Goal: Transaction & Acquisition: Purchase product/service

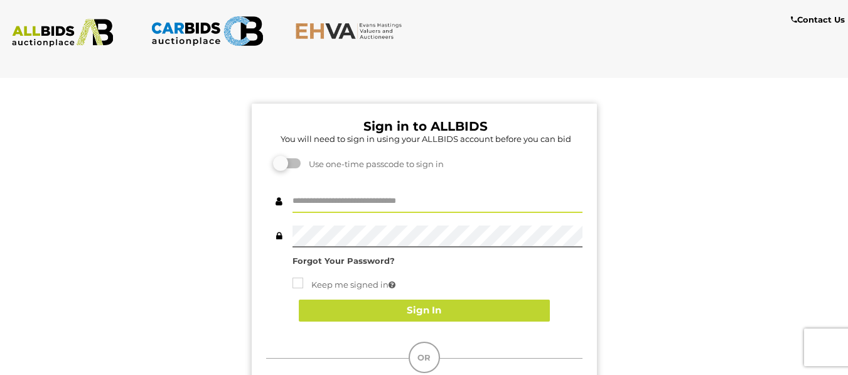
click at [436, 199] on input "text" at bounding box center [437, 202] width 290 height 22
type input "********"
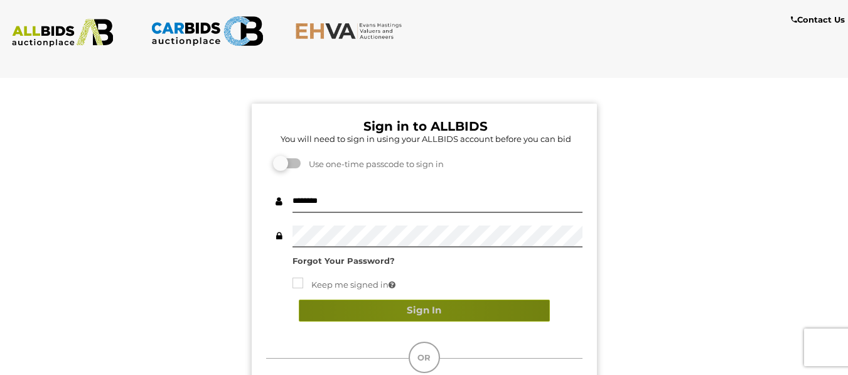
click at [410, 306] on button "Sign In" at bounding box center [424, 310] width 251 height 22
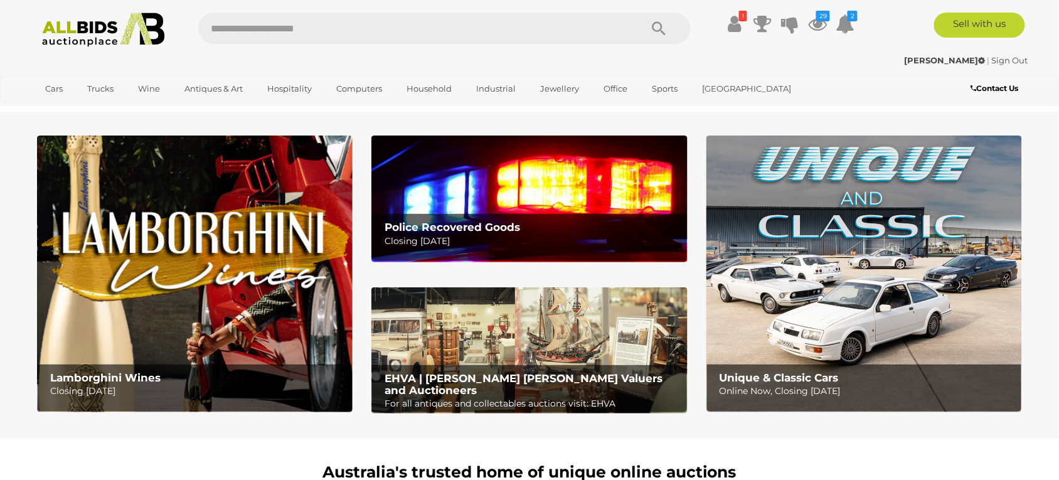
click at [302, 36] on input "text" at bounding box center [413, 28] width 430 height 31
type input "*********"
click at [663, 22] on icon "Search" at bounding box center [659, 28] width 14 height 19
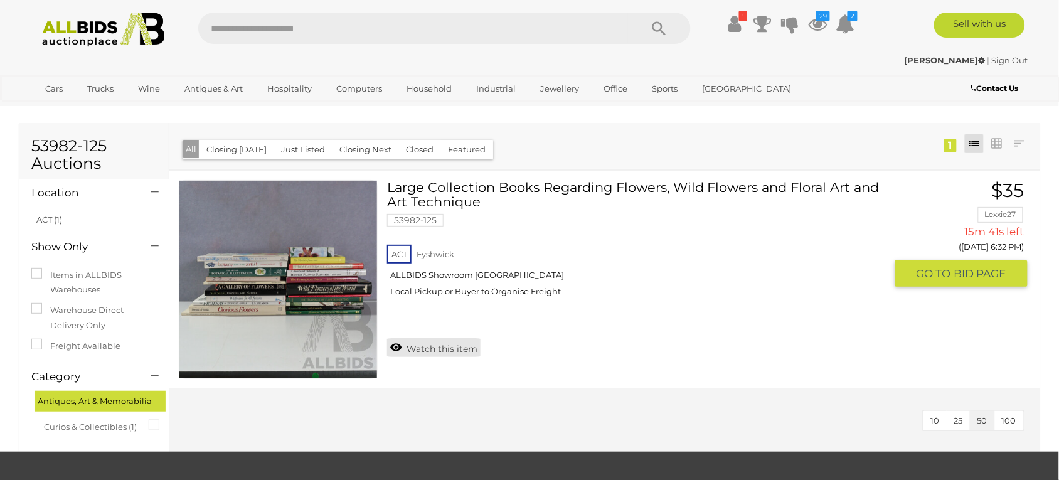
click at [423, 347] on link "Watch this item" at bounding box center [433, 347] width 93 height 19
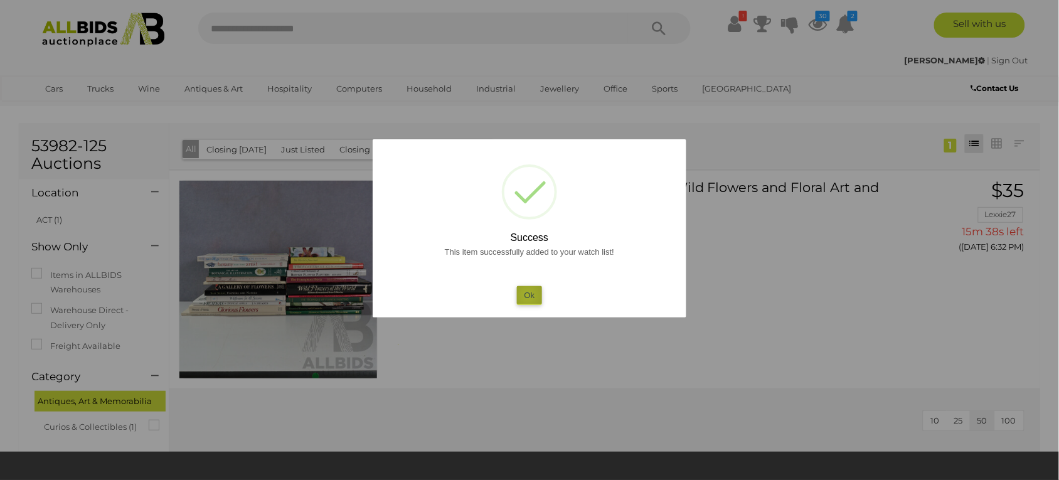
click at [528, 295] on button "Ok" at bounding box center [530, 295] width 26 height 18
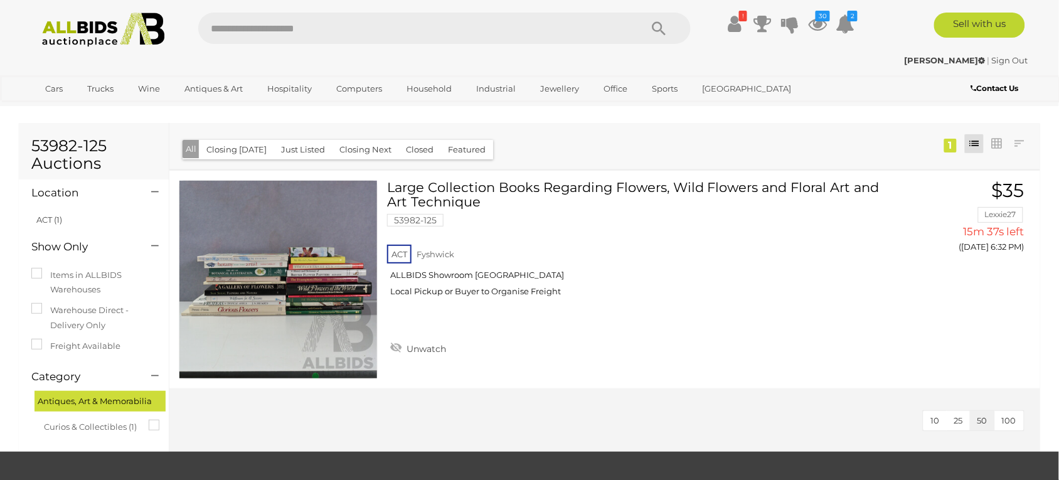
click at [387, 31] on input "text" at bounding box center [413, 28] width 430 height 31
type input "*********"
click at [652, 28] on icon "Search" at bounding box center [659, 28] width 14 height 19
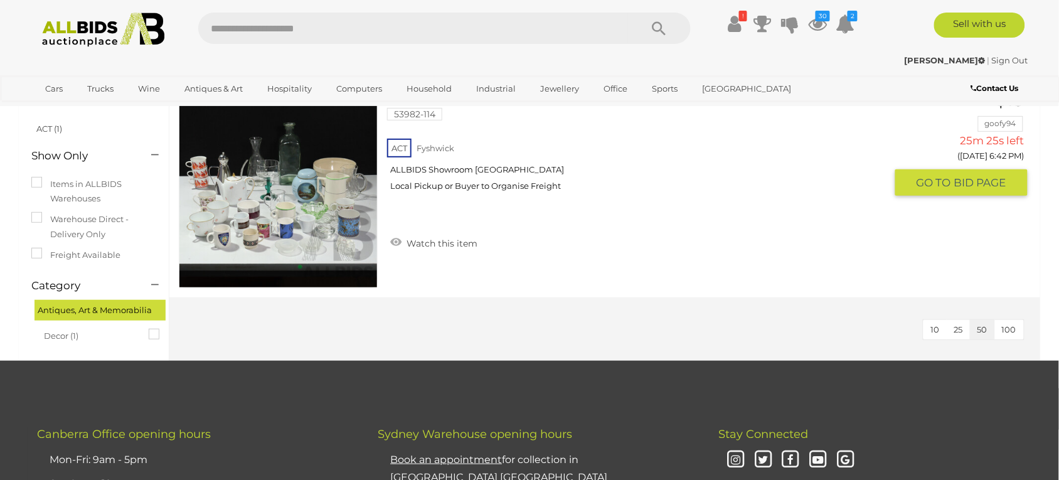
scroll to position [94, 0]
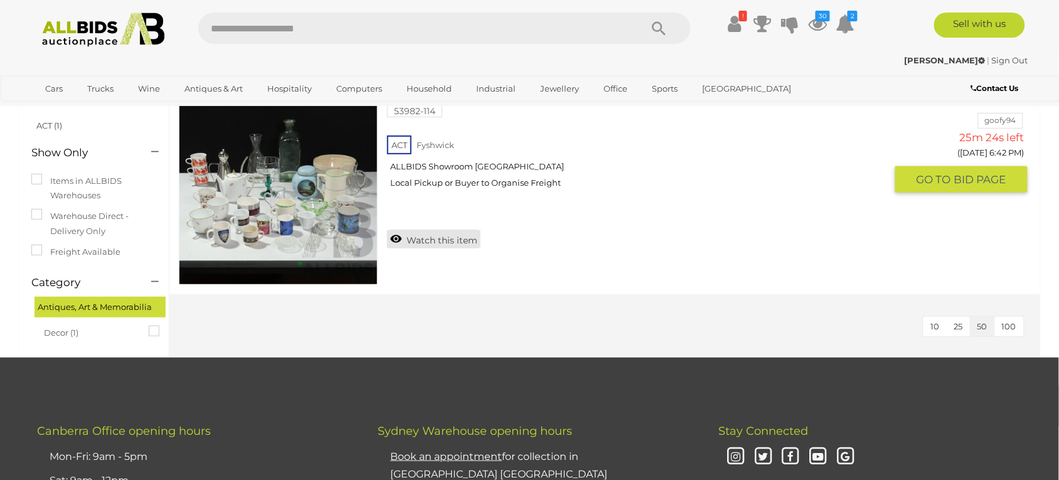
click at [444, 240] on link "Watch this item" at bounding box center [433, 239] width 93 height 19
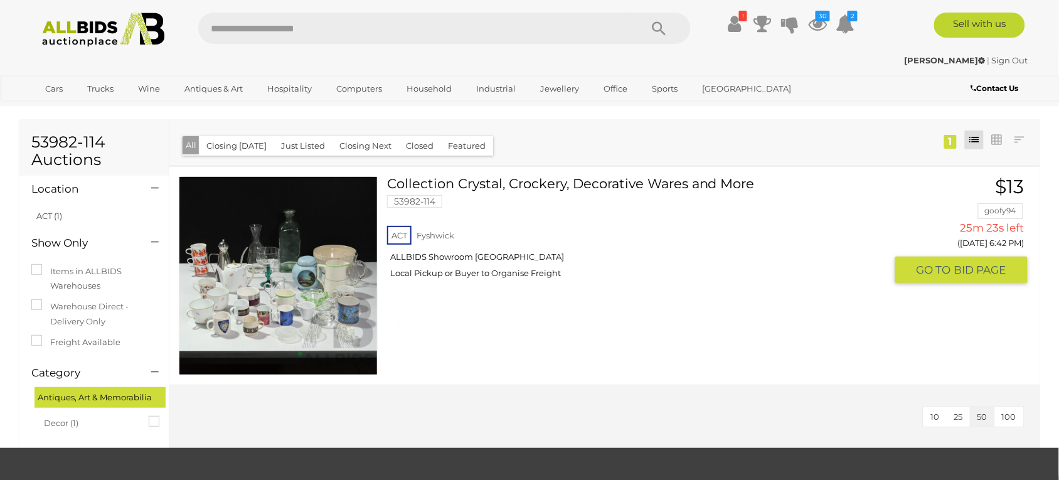
scroll to position [0, 0]
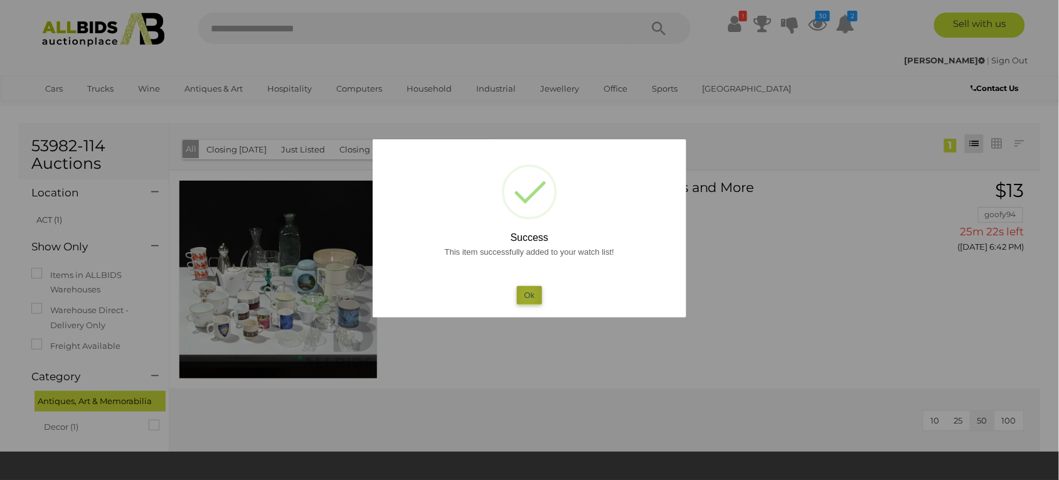
click at [528, 295] on button "Ok" at bounding box center [530, 295] width 26 height 18
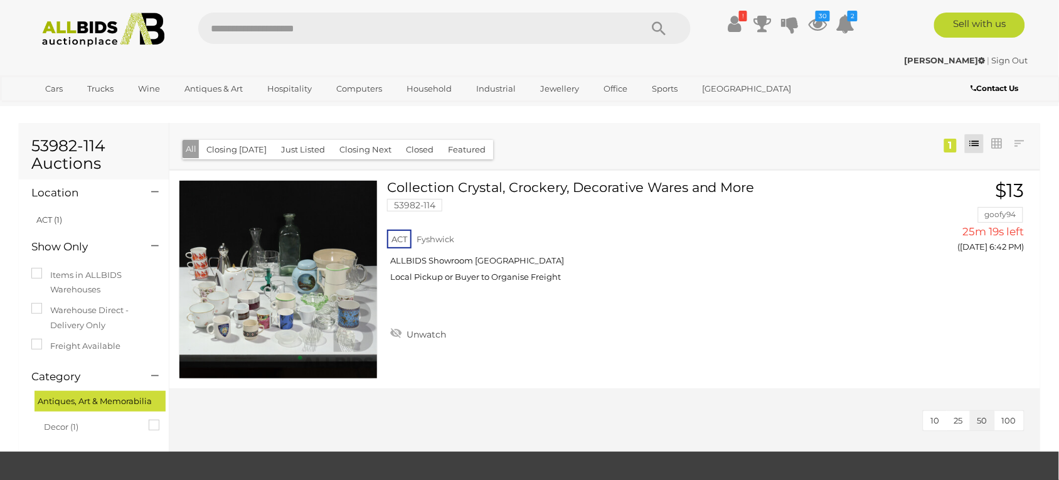
click at [295, 24] on input "text" at bounding box center [413, 28] width 430 height 31
type input "*********"
click at [657, 26] on icon "Search" at bounding box center [659, 28] width 14 height 19
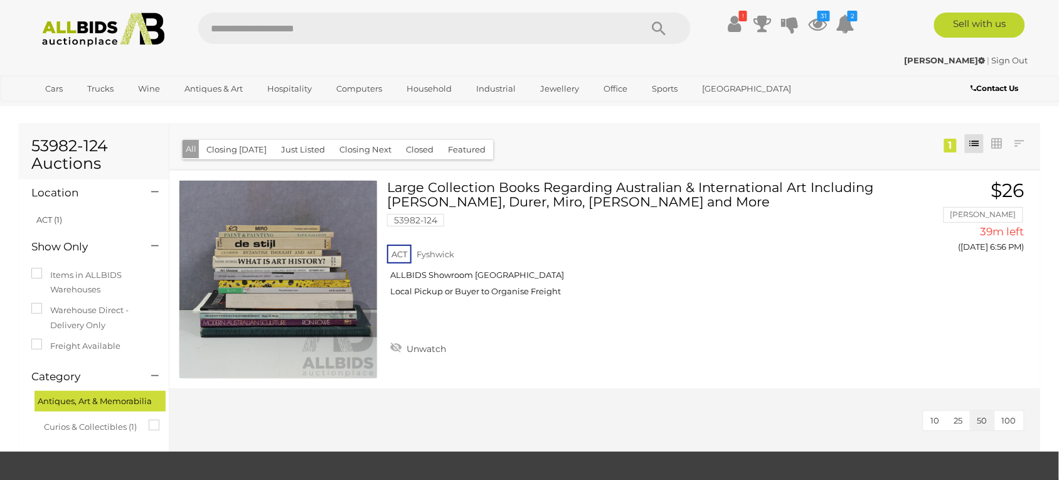
click at [292, 21] on input "text" at bounding box center [413, 28] width 430 height 31
type input "********"
drag, startPoint x: 661, startPoint y: 35, endPoint x: 645, endPoint y: 32, distance: 16.0
click at [654, 33] on icon "Search" at bounding box center [659, 28] width 14 height 19
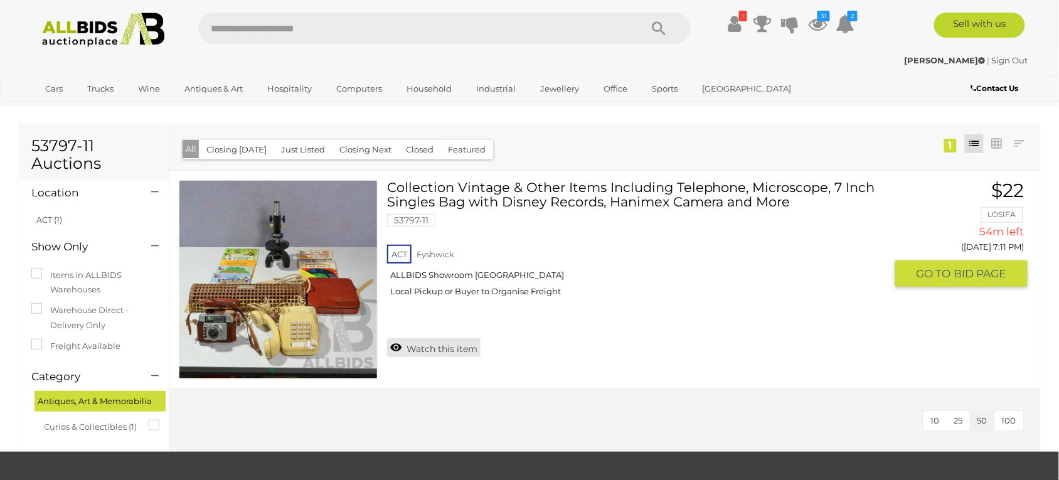
click at [443, 346] on link "Watch this item" at bounding box center [433, 347] width 93 height 19
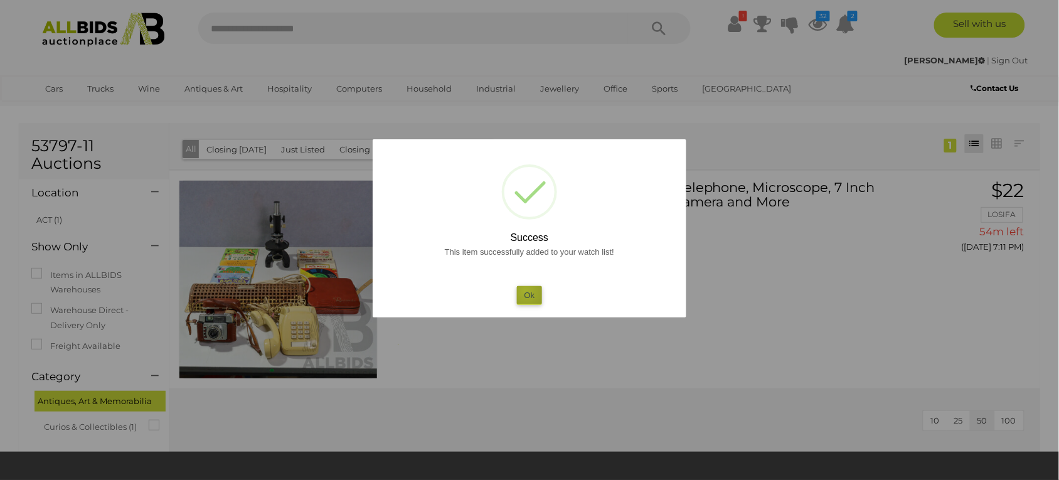
drag, startPoint x: 526, startPoint y: 290, endPoint x: 519, endPoint y: 276, distance: 15.7
click at [525, 286] on button "Ok" at bounding box center [530, 295] width 26 height 18
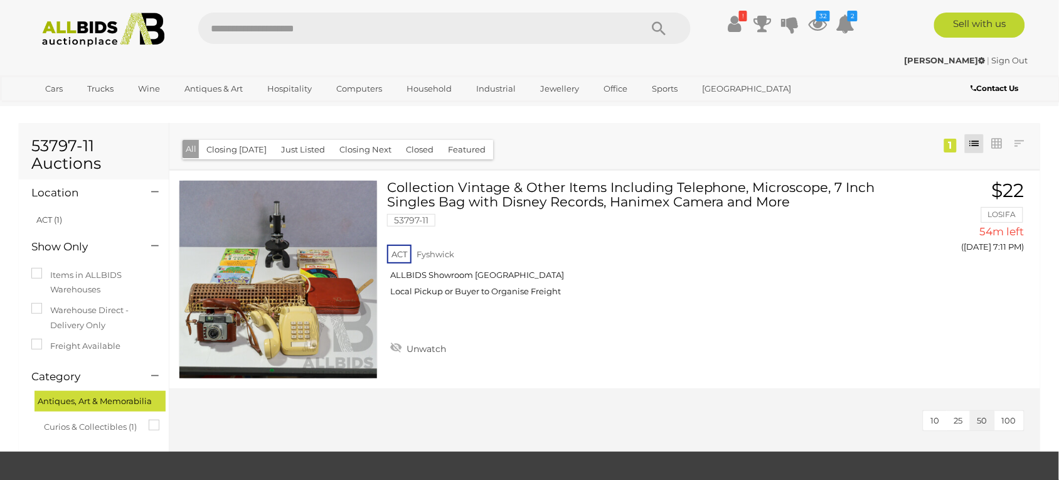
click at [287, 26] on input "text" at bounding box center [413, 28] width 430 height 31
type input "********"
click at [660, 23] on icon "Search" at bounding box center [659, 28] width 14 height 19
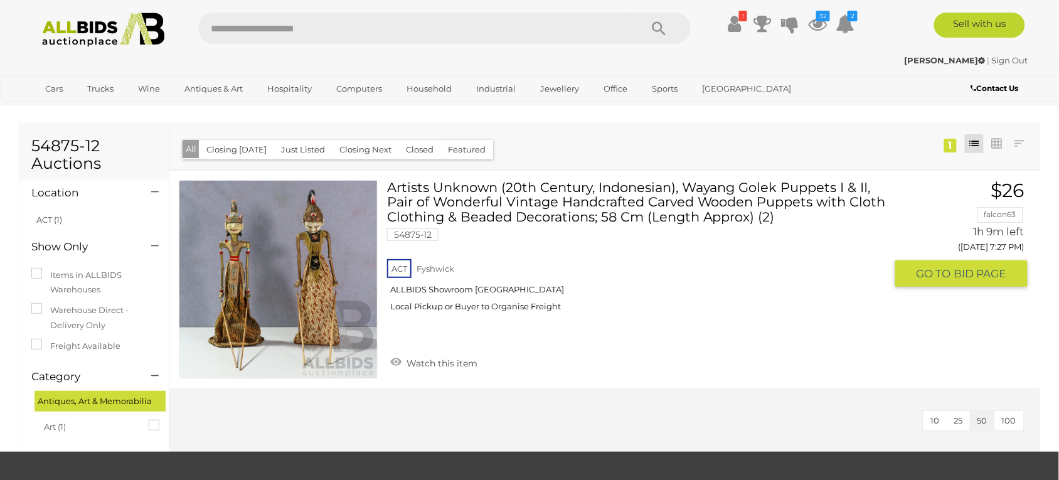
scroll to position [94, 0]
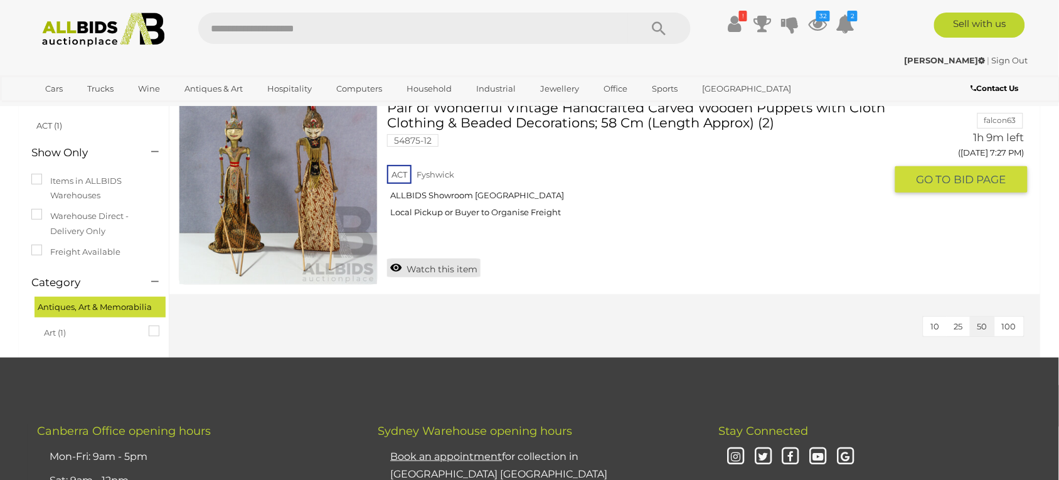
click at [441, 272] on link "Watch this item" at bounding box center [433, 267] width 93 height 19
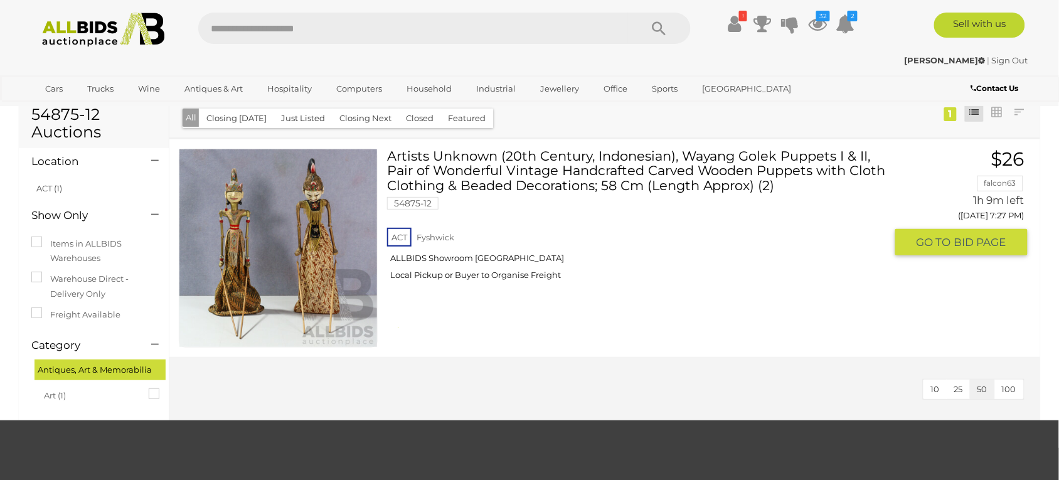
scroll to position [0, 0]
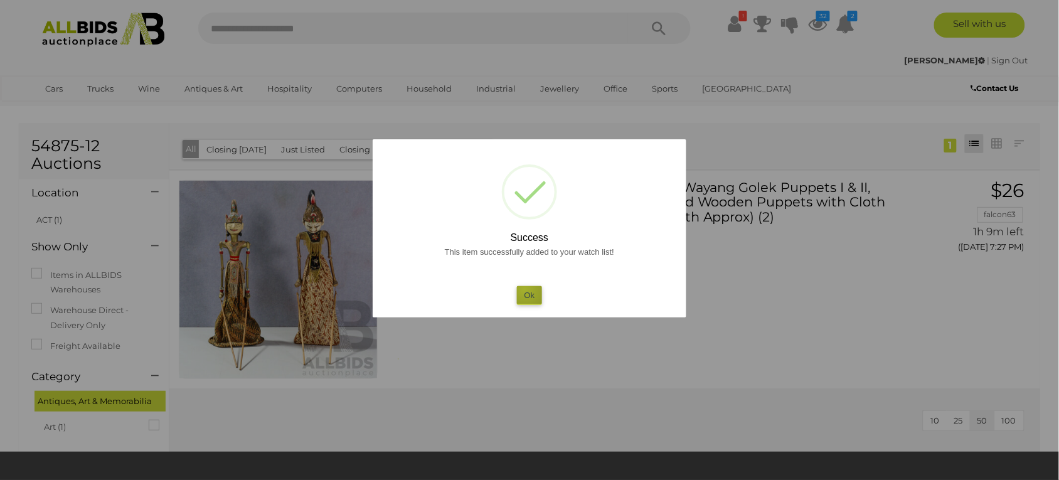
click at [524, 289] on button "Ok" at bounding box center [530, 295] width 26 height 18
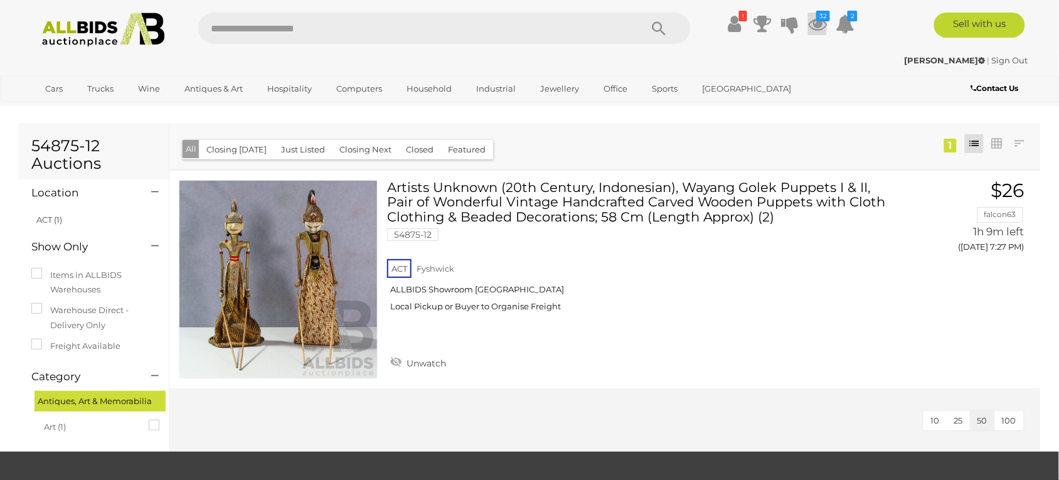
click at [821, 20] on icon "32" at bounding box center [823, 16] width 14 height 11
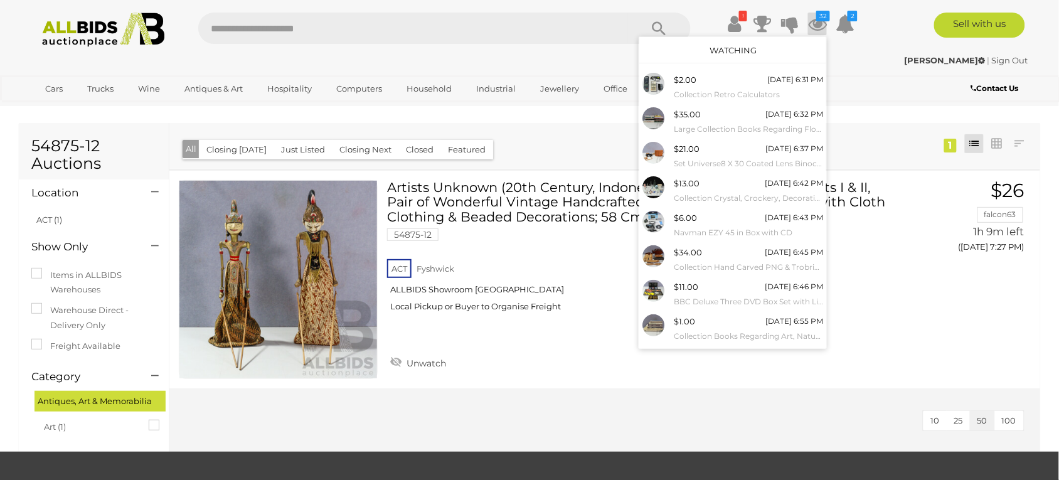
scroll to position [89, 0]
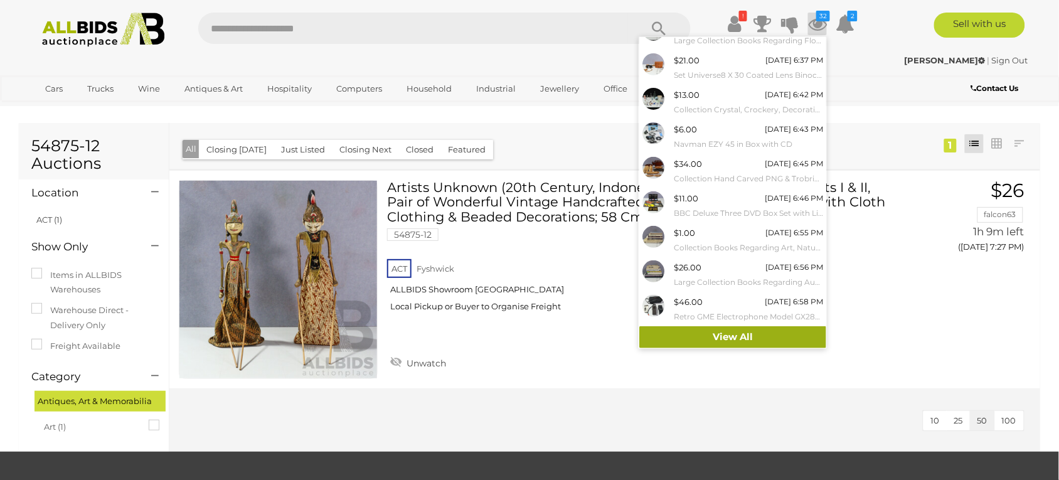
drag, startPoint x: 764, startPoint y: 339, endPoint x: 772, endPoint y: 328, distance: 13.1
click at [764, 339] on link "View All" at bounding box center [732, 337] width 187 height 22
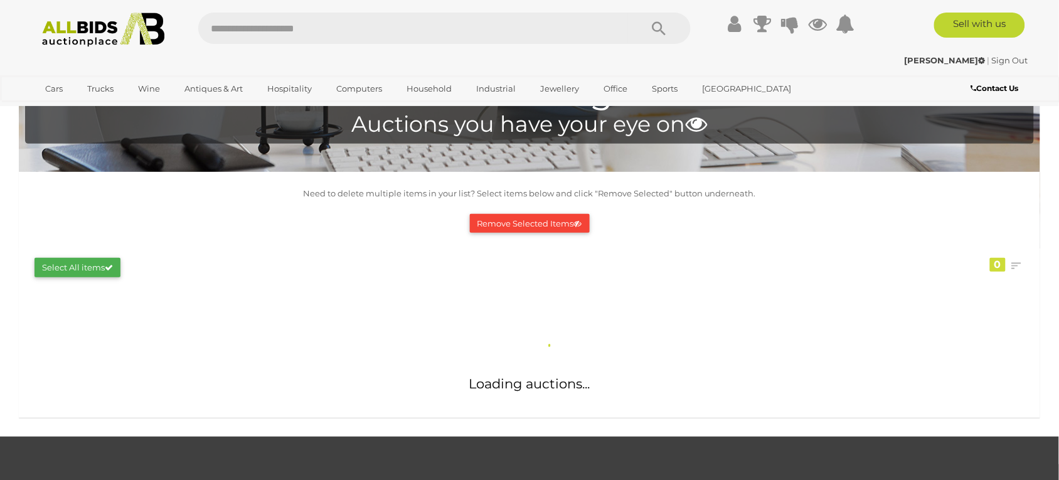
scroll to position [94, 0]
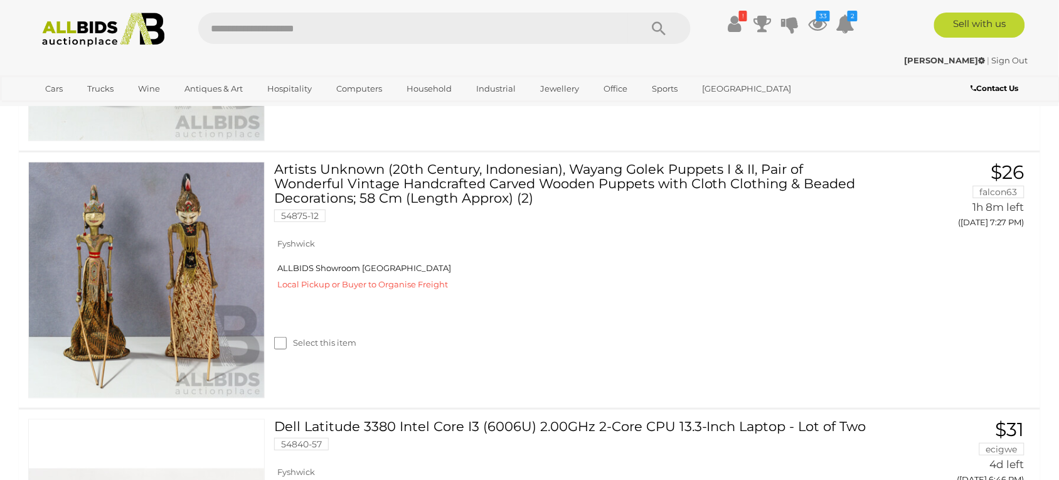
scroll to position [4423, 0]
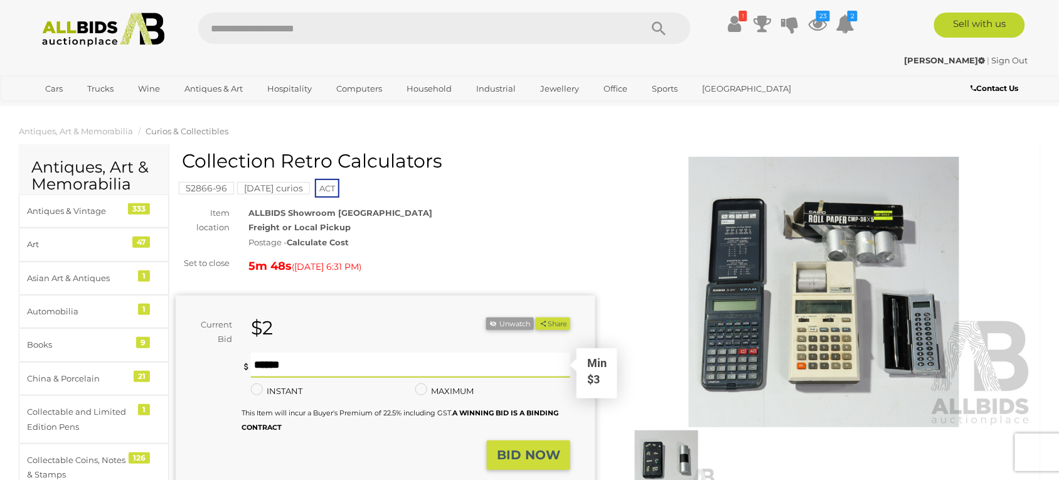
click at [290, 365] on input "text" at bounding box center [410, 365] width 319 height 25
type input "*"
click at [535, 454] on strong "BID NOW" at bounding box center [528, 454] width 63 height 15
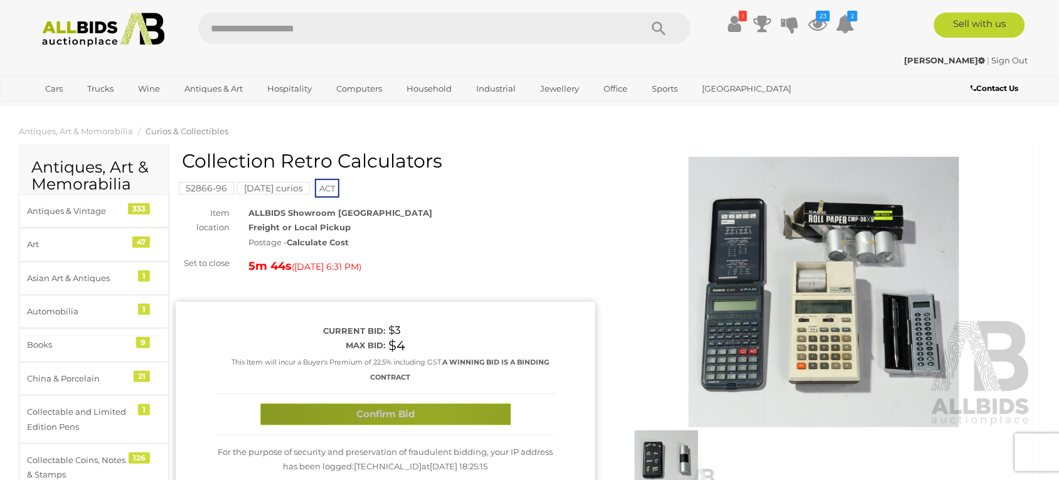
click at [428, 422] on button "Confirm Bid" at bounding box center [385, 414] width 251 height 22
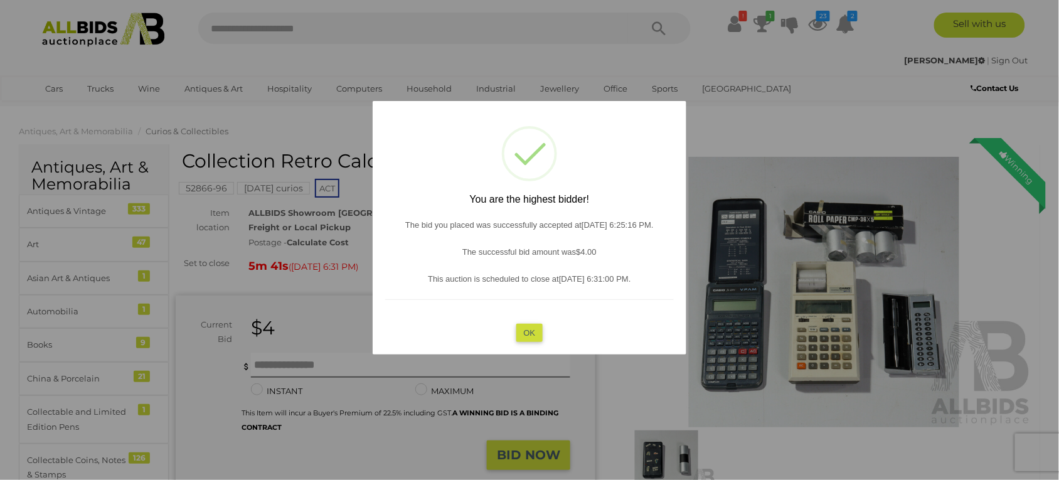
click at [531, 327] on button "OK" at bounding box center [529, 332] width 27 height 18
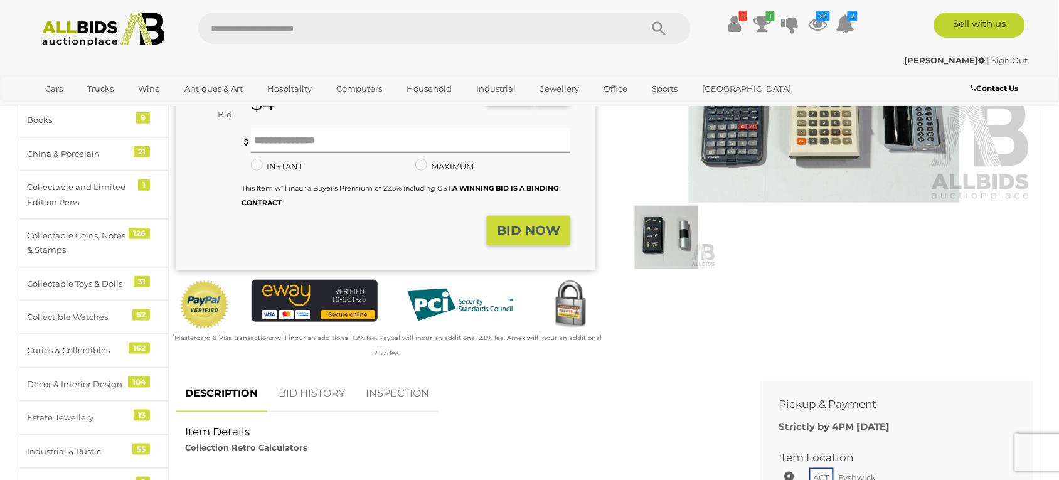
scroll to position [376, 0]
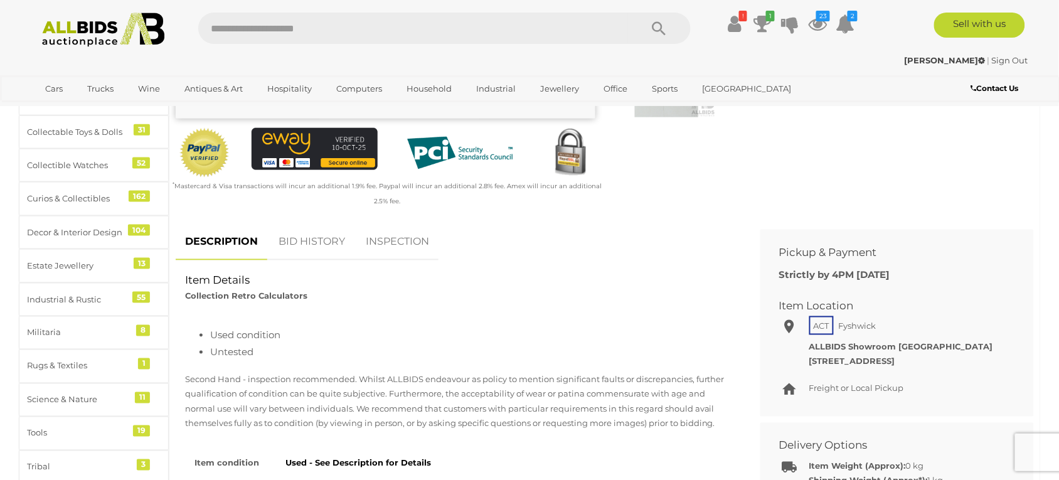
click at [323, 243] on link "BID HISTORY" at bounding box center [311, 241] width 85 height 37
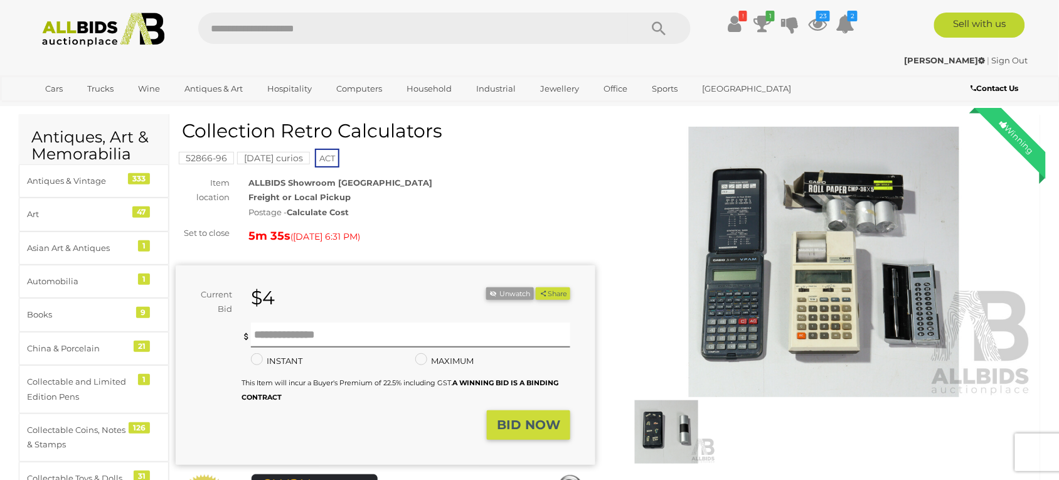
scroll to position [0, 0]
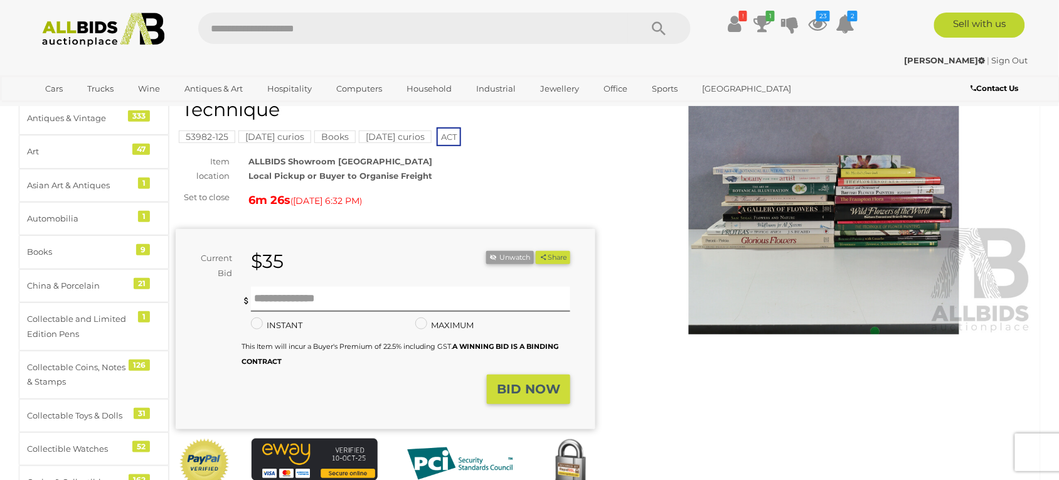
scroll to position [94, 0]
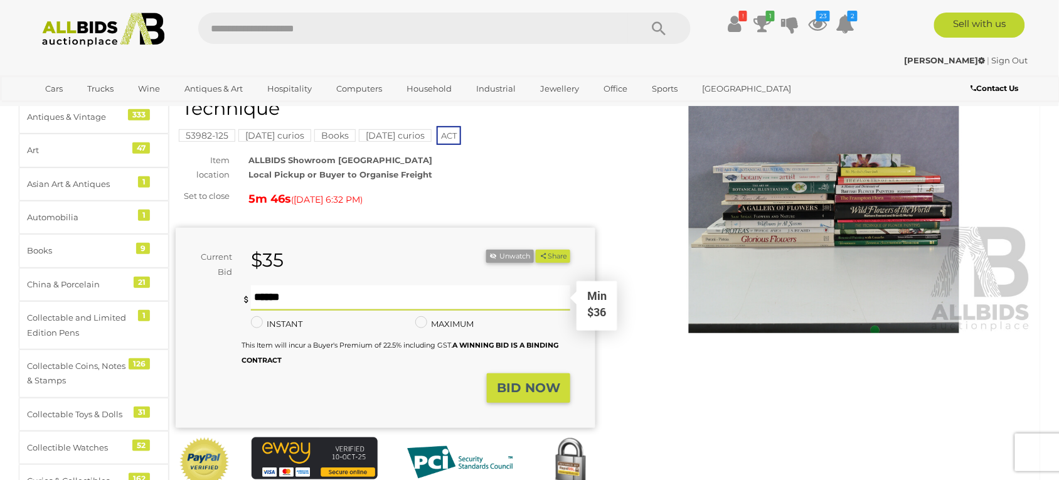
click at [324, 295] on input "text" at bounding box center [410, 297] width 319 height 25
type input "**"
click at [550, 381] on strong "BID NOW" at bounding box center [528, 387] width 63 height 15
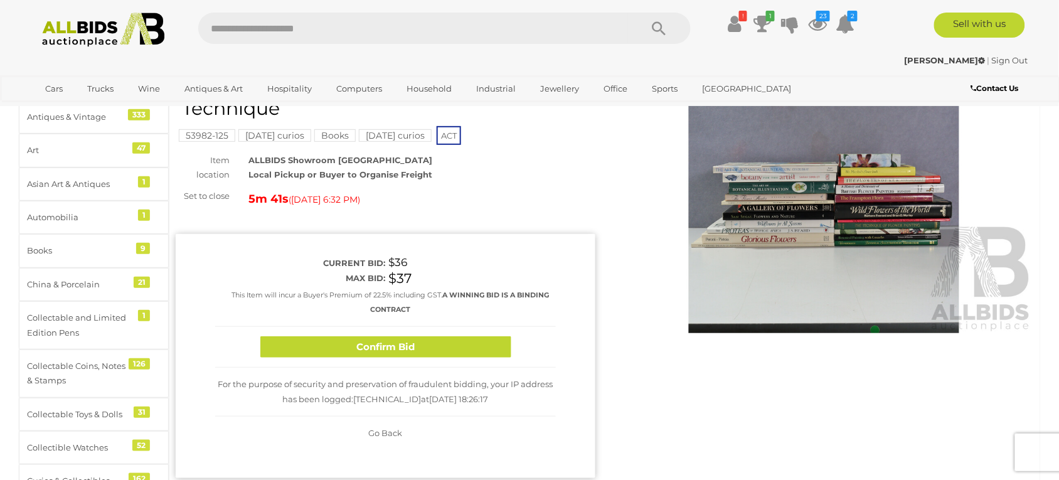
click at [433, 350] on button "Confirm Bid" at bounding box center [385, 347] width 251 height 22
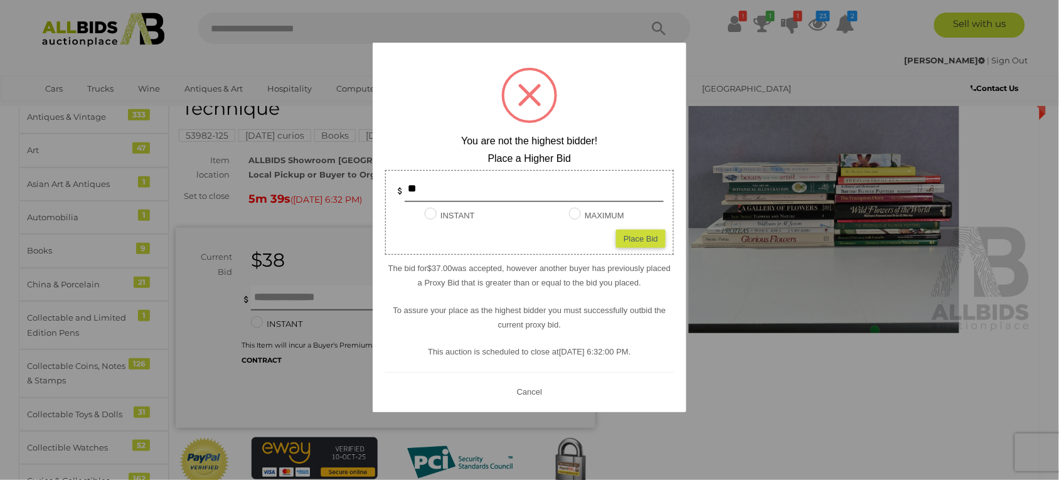
drag, startPoint x: 528, startPoint y: 389, endPoint x: 375, endPoint y: 339, distance: 160.3
click at [526, 387] on button "Cancel" at bounding box center [529, 391] width 33 height 16
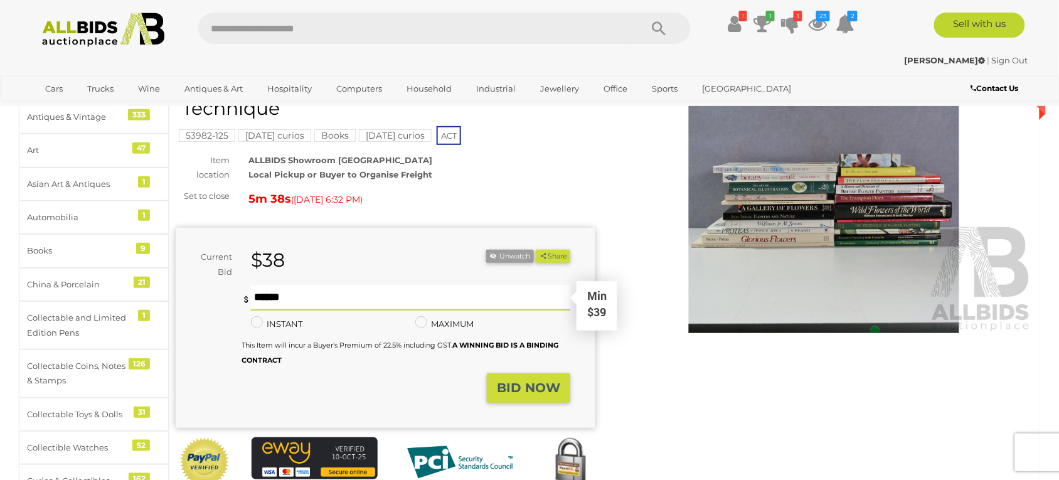
drag, startPoint x: 303, startPoint y: 298, endPoint x: 298, endPoint y: 294, distance: 6.7
click at [302, 298] on input "text" at bounding box center [410, 297] width 319 height 25
type input "**"
click at [519, 387] on strong "BID NOW" at bounding box center [528, 387] width 63 height 15
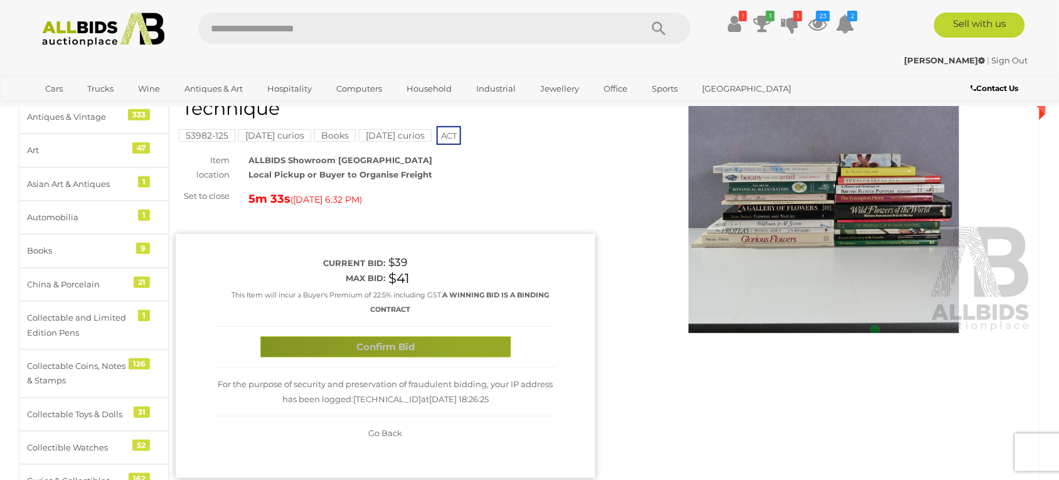
click at [479, 348] on button "Confirm Bid" at bounding box center [385, 347] width 251 height 22
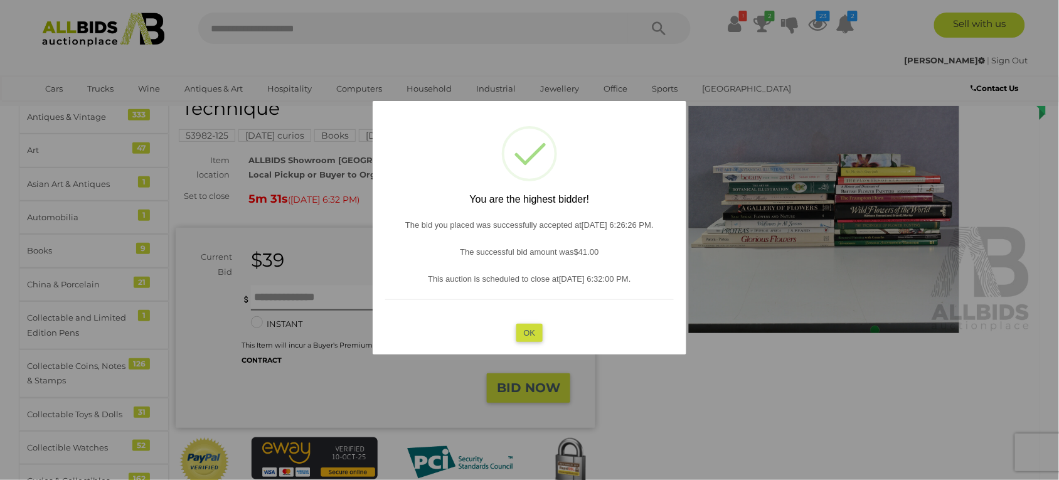
click at [533, 334] on button "OK" at bounding box center [529, 332] width 27 height 18
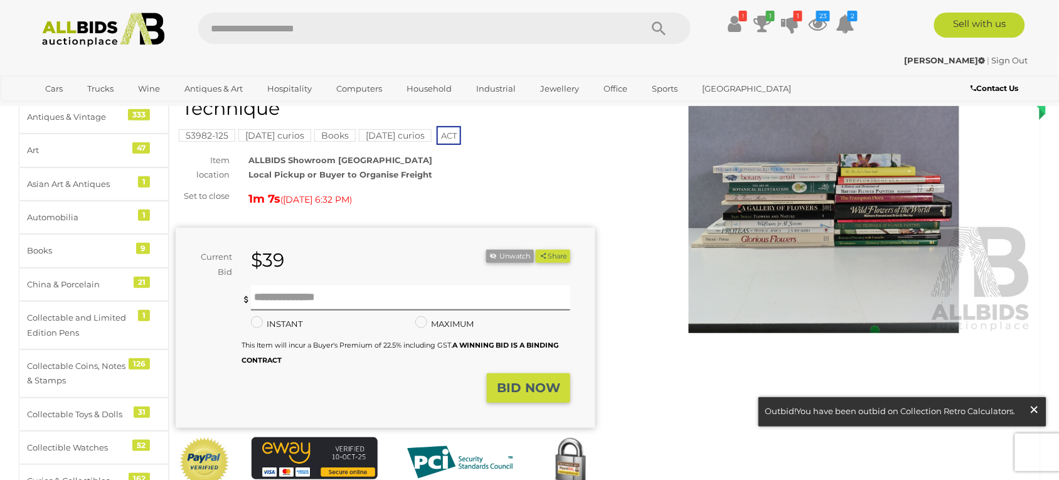
click at [1036, 412] on span "×" at bounding box center [1034, 409] width 11 height 24
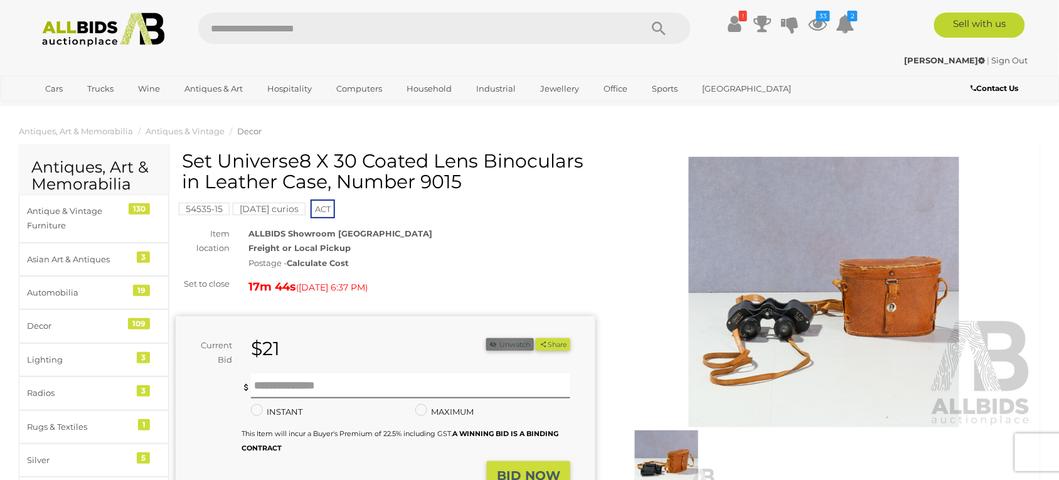
click at [510, 346] on button "Unwatch" at bounding box center [510, 344] width 48 height 13
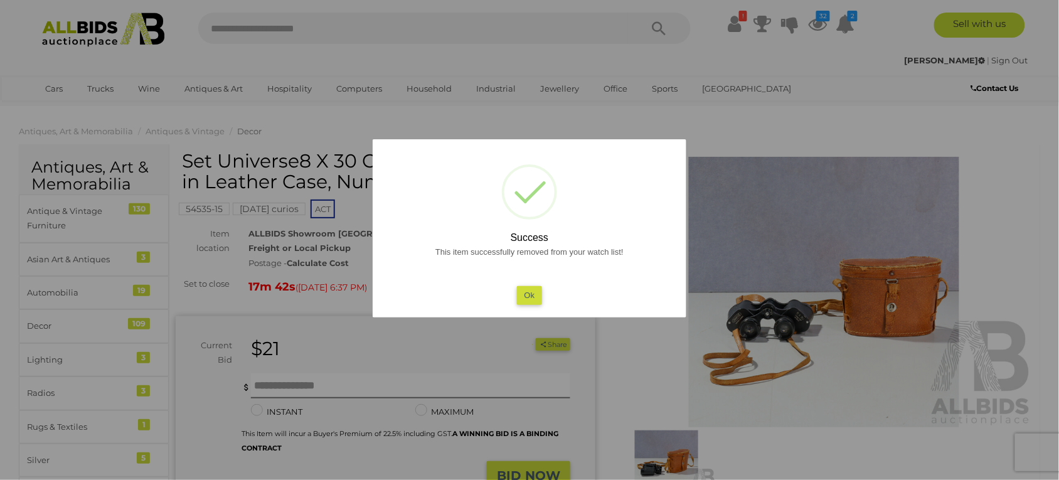
click at [524, 295] on button "Ok" at bounding box center [530, 295] width 26 height 18
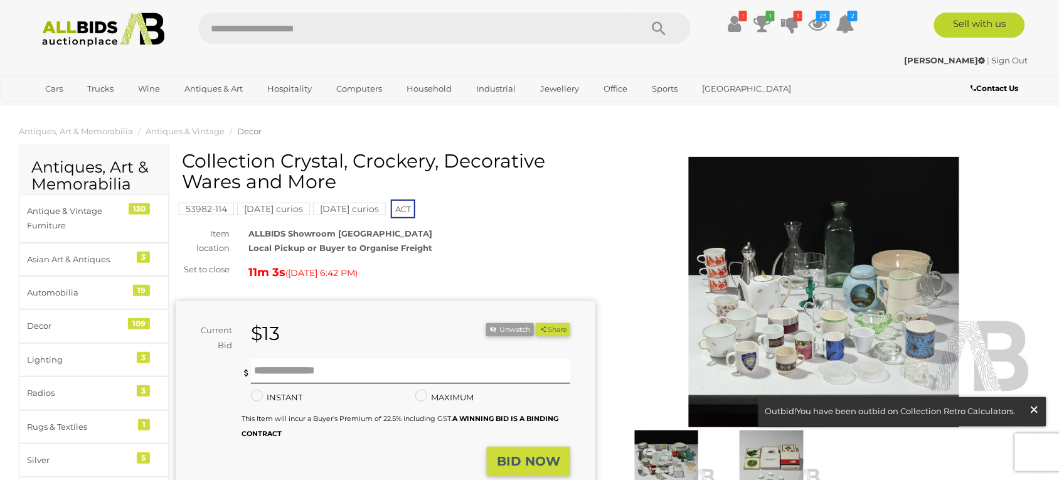
click at [1032, 411] on span "×" at bounding box center [1034, 409] width 11 height 24
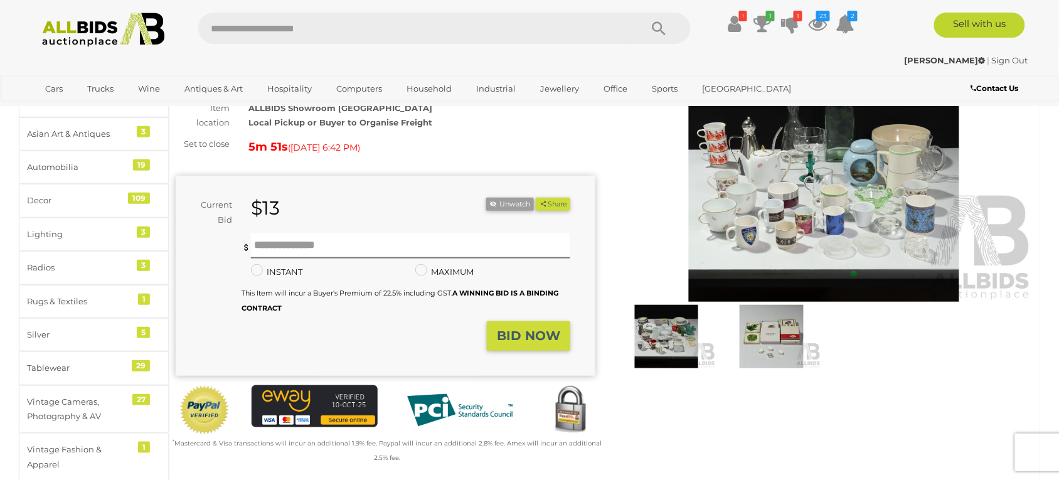
scroll to position [282, 0]
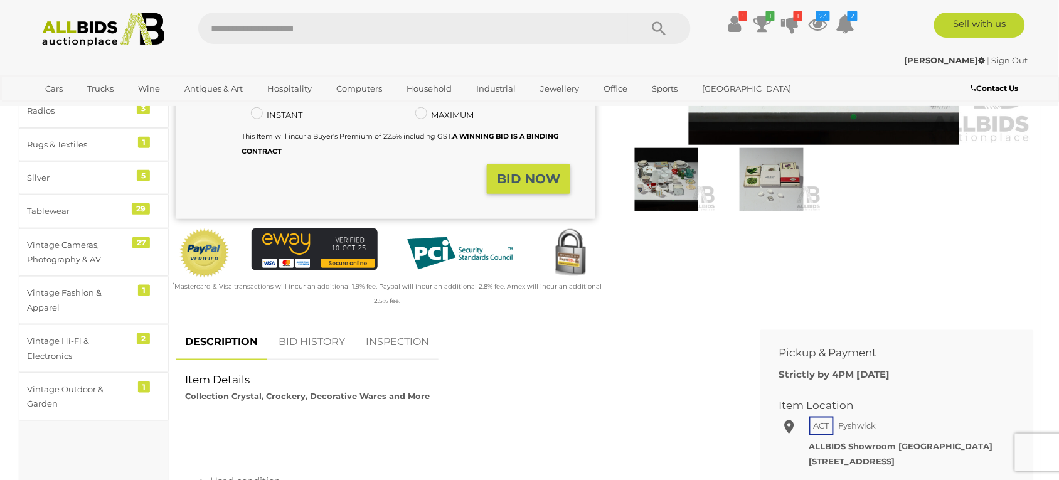
click at [321, 338] on link "BID HISTORY" at bounding box center [311, 342] width 85 height 37
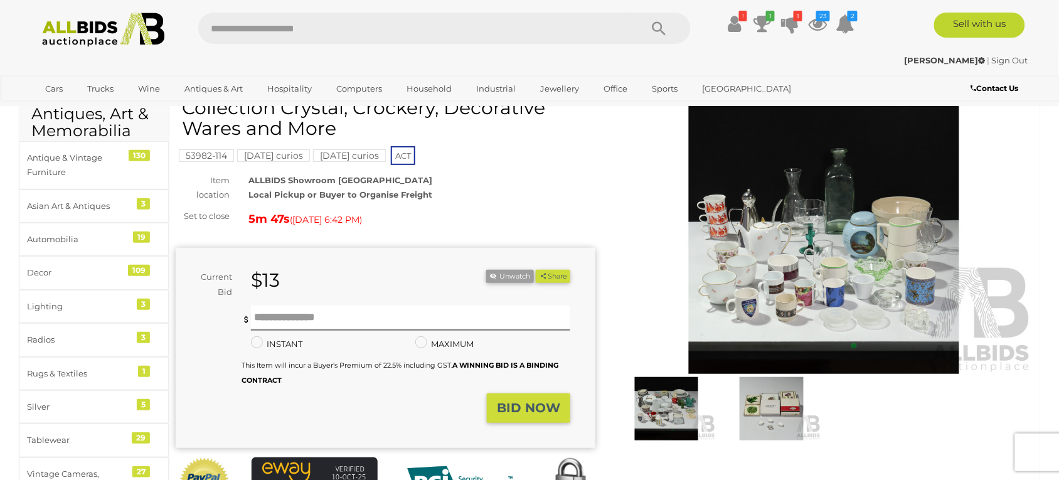
scroll to position [0, 0]
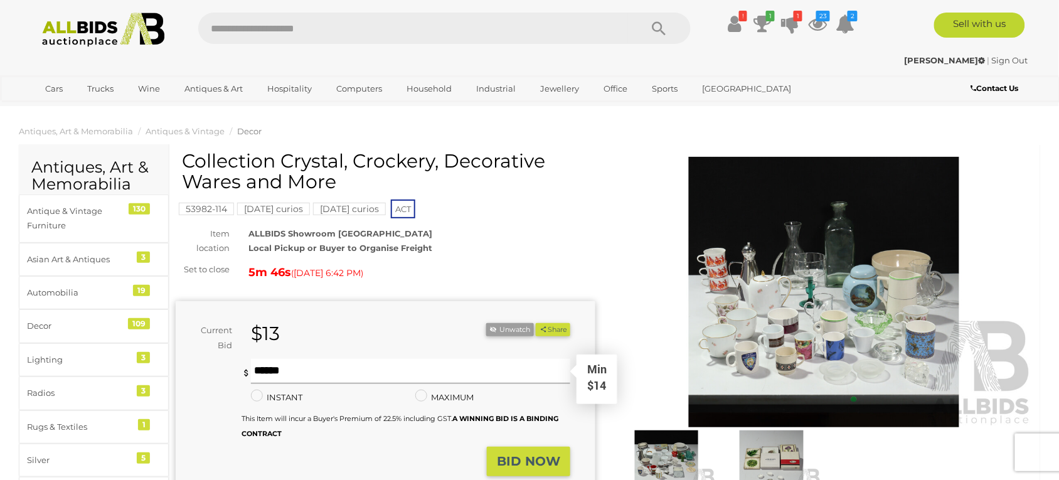
click at [289, 362] on input "text" at bounding box center [410, 371] width 319 height 25
type input "**"
click at [537, 449] on button "BID NOW" at bounding box center [528, 461] width 83 height 29
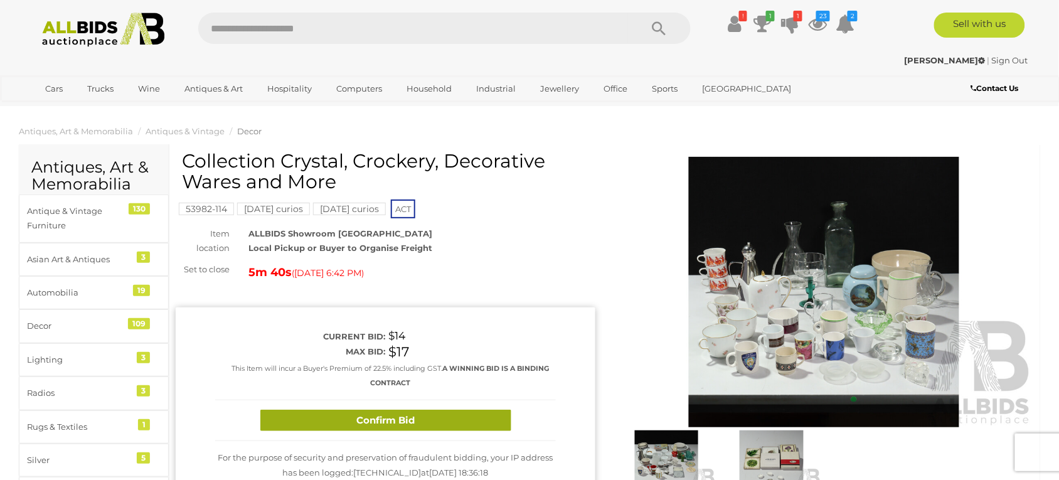
click at [430, 418] on button "Confirm Bid" at bounding box center [385, 421] width 251 height 22
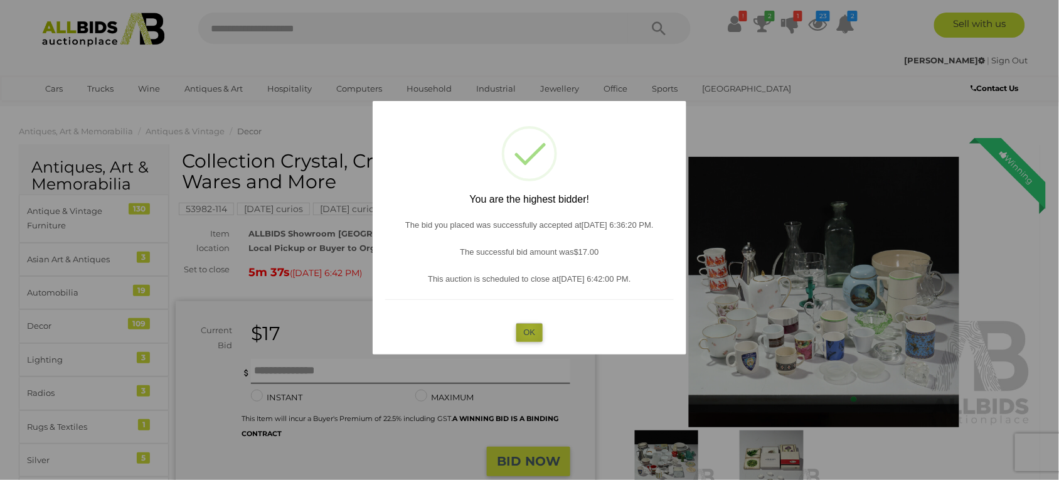
click at [529, 330] on button "OK" at bounding box center [529, 332] width 27 height 18
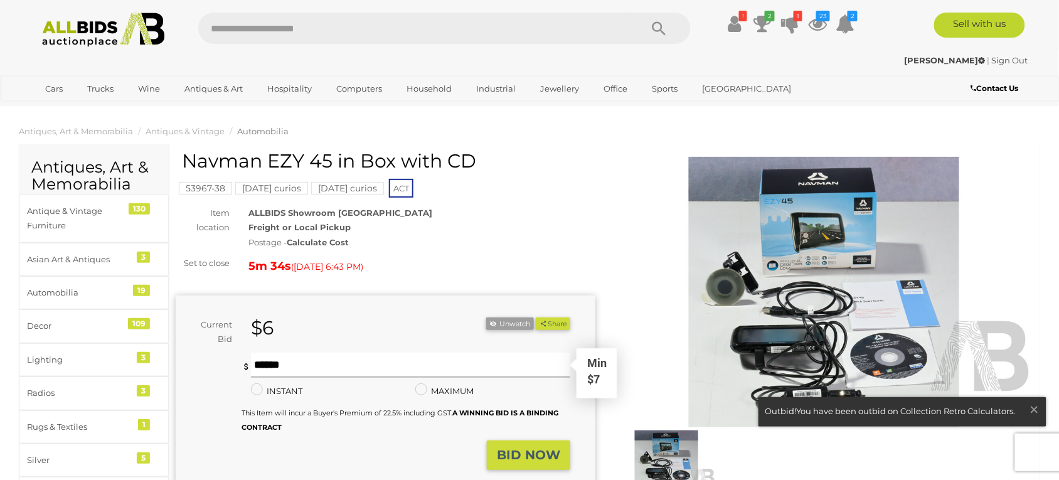
click at [312, 368] on input "text" at bounding box center [410, 365] width 319 height 25
type input "*"
click at [541, 459] on strong "BID NOW" at bounding box center [528, 454] width 63 height 15
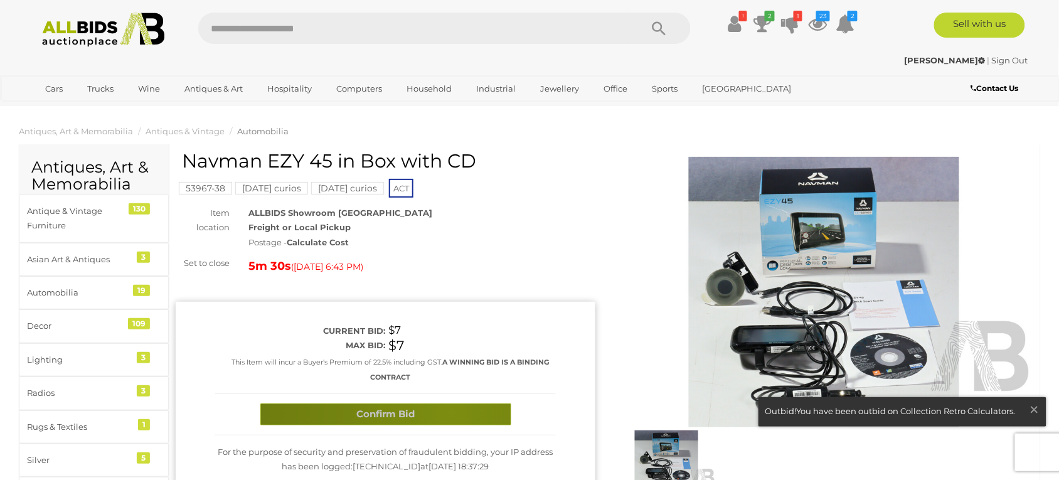
click at [452, 413] on button "Confirm Bid" at bounding box center [385, 414] width 251 height 22
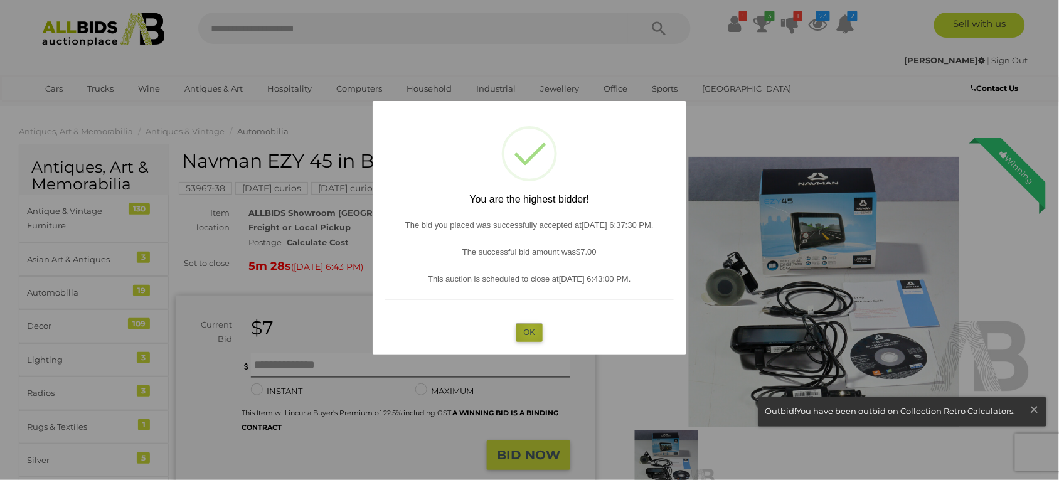
click at [532, 331] on button "OK" at bounding box center [529, 332] width 27 height 18
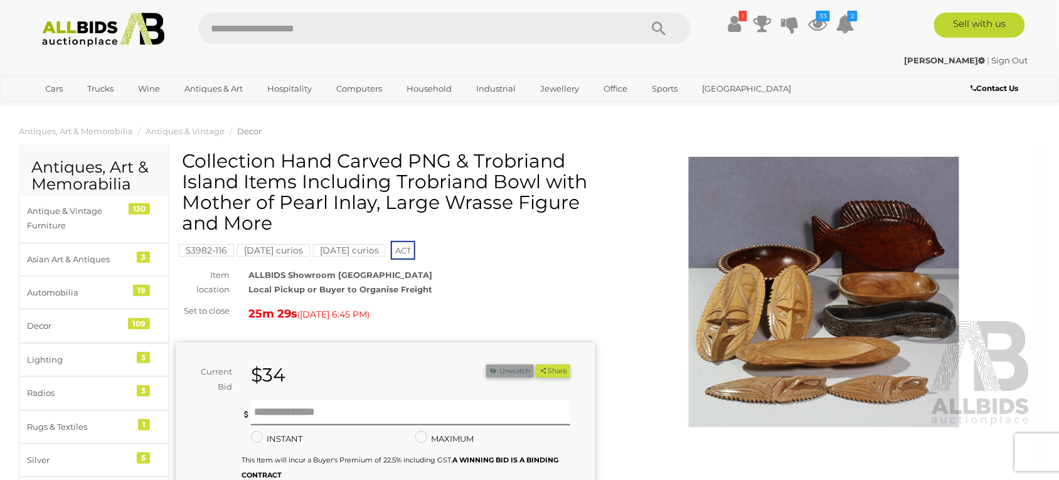
click at [519, 365] on button "Unwatch" at bounding box center [510, 371] width 48 height 13
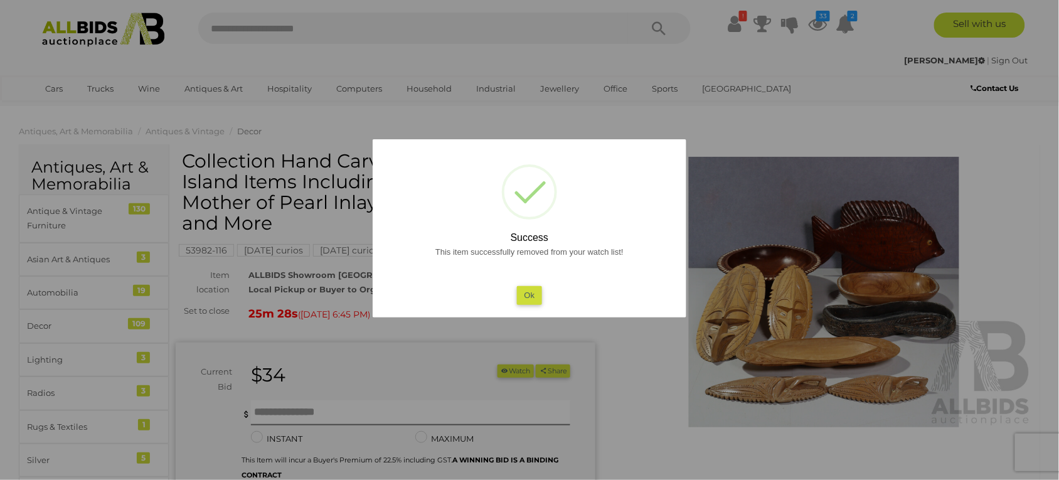
click at [524, 292] on button "Ok" at bounding box center [530, 295] width 26 height 18
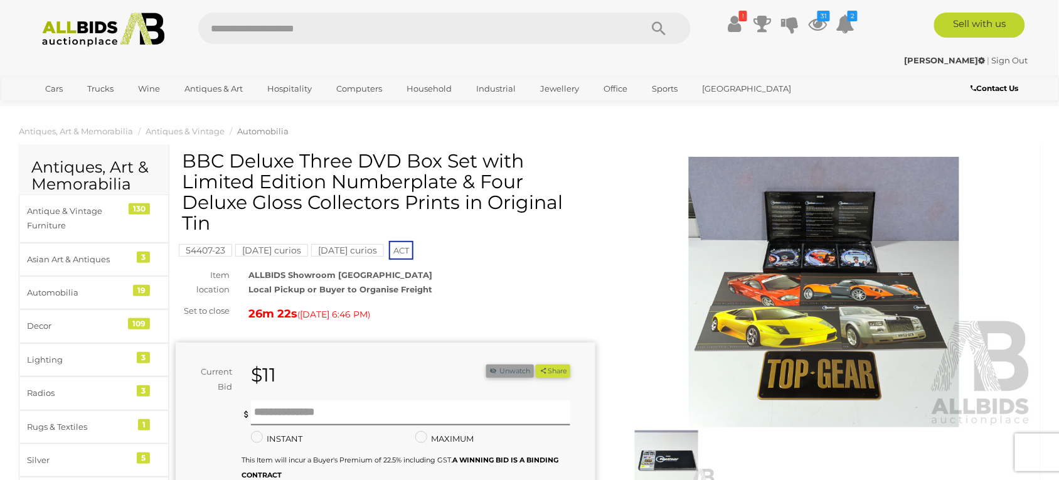
click at [516, 373] on button "Unwatch" at bounding box center [510, 371] width 48 height 13
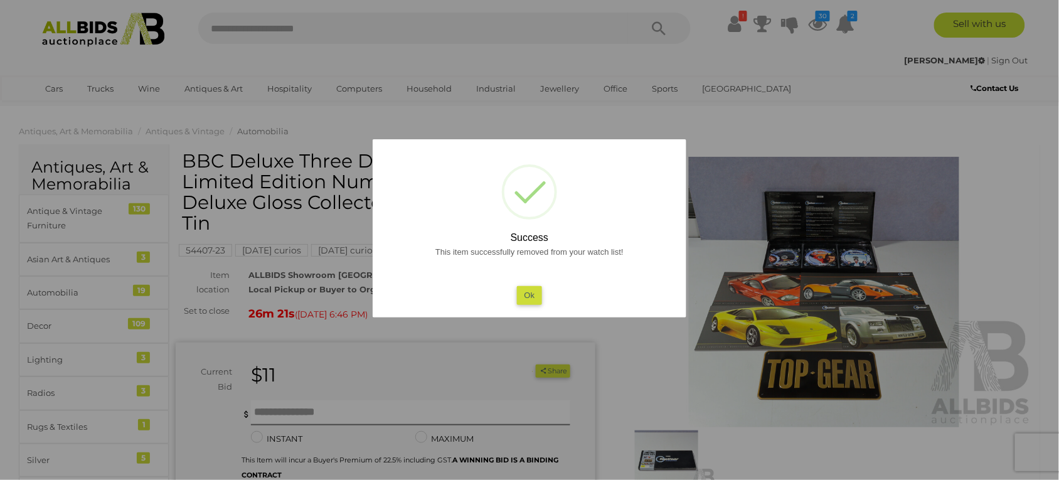
drag, startPoint x: 531, startPoint y: 296, endPoint x: 521, endPoint y: 194, distance: 102.1
click at [531, 295] on button "Ok" at bounding box center [530, 295] width 26 height 18
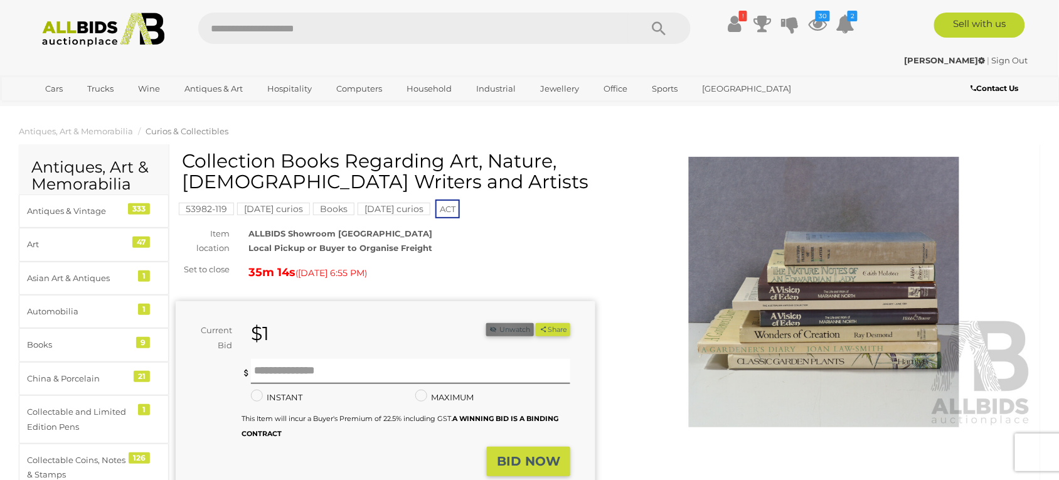
click at [505, 326] on button "Unwatch" at bounding box center [510, 329] width 48 height 13
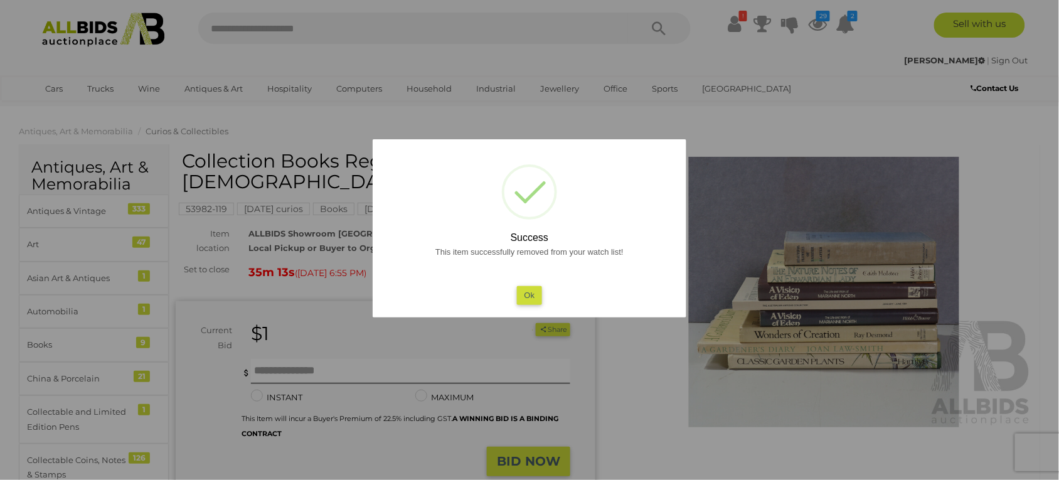
click at [526, 292] on button "Ok" at bounding box center [530, 295] width 26 height 18
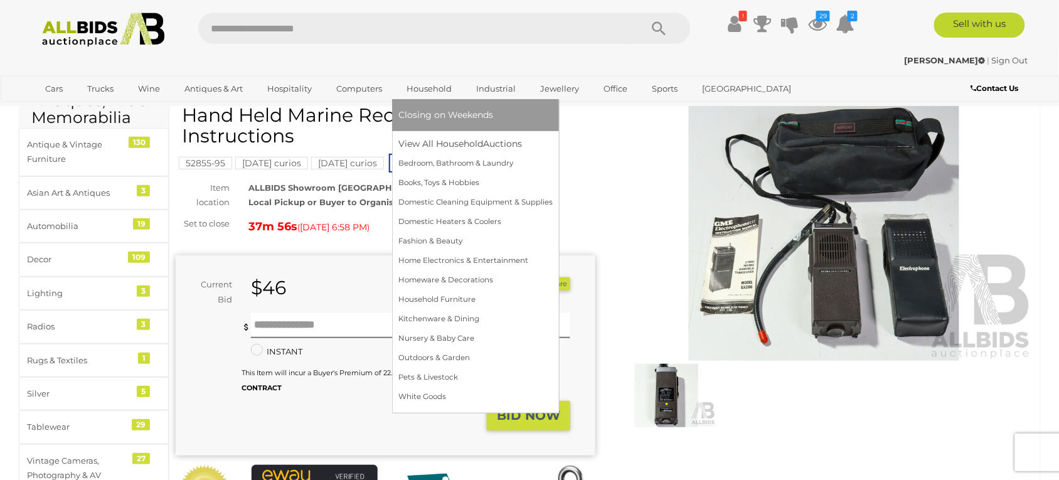
scroll to position [94, 0]
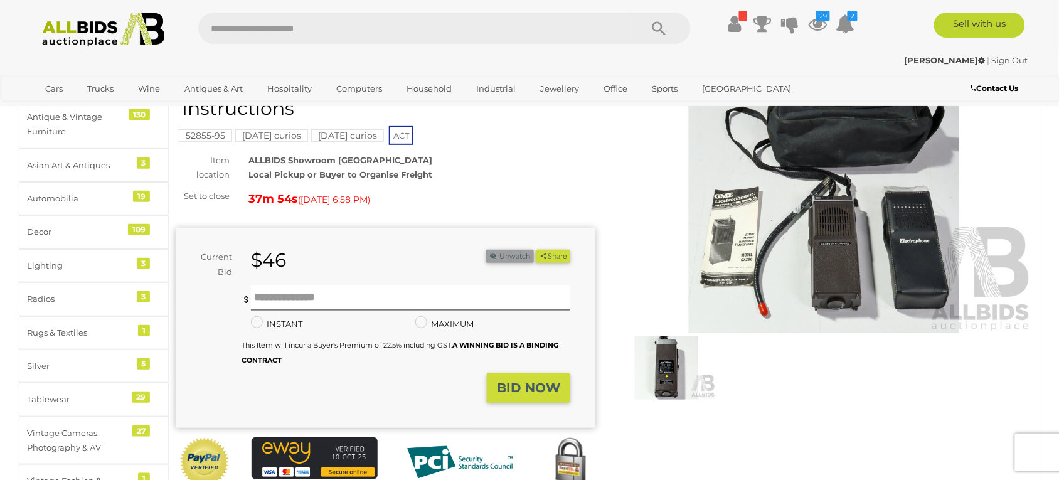
click at [508, 255] on button "Unwatch" at bounding box center [510, 256] width 48 height 13
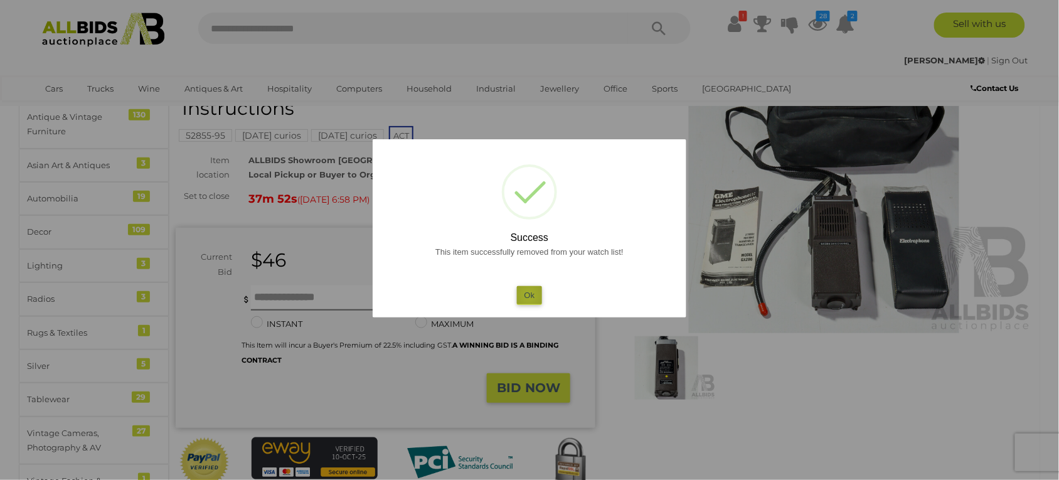
drag, startPoint x: 529, startPoint y: 295, endPoint x: 528, endPoint y: 262, distance: 33.3
click at [531, 294] on button "Ok" at bounding box center [530, 295] width 26 height 18
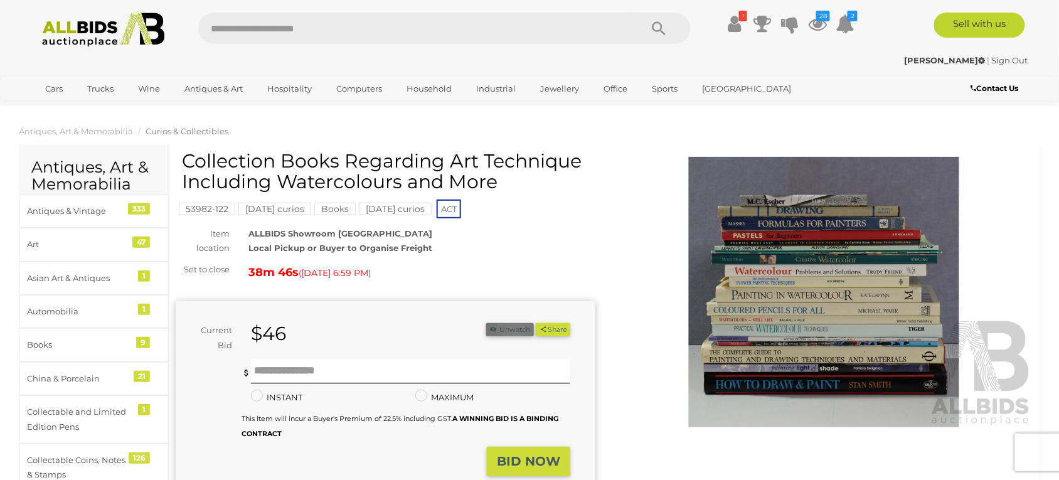
click at [513, 333] on button "Unwatch" at bounding box center [510, 329] width 48 height 13
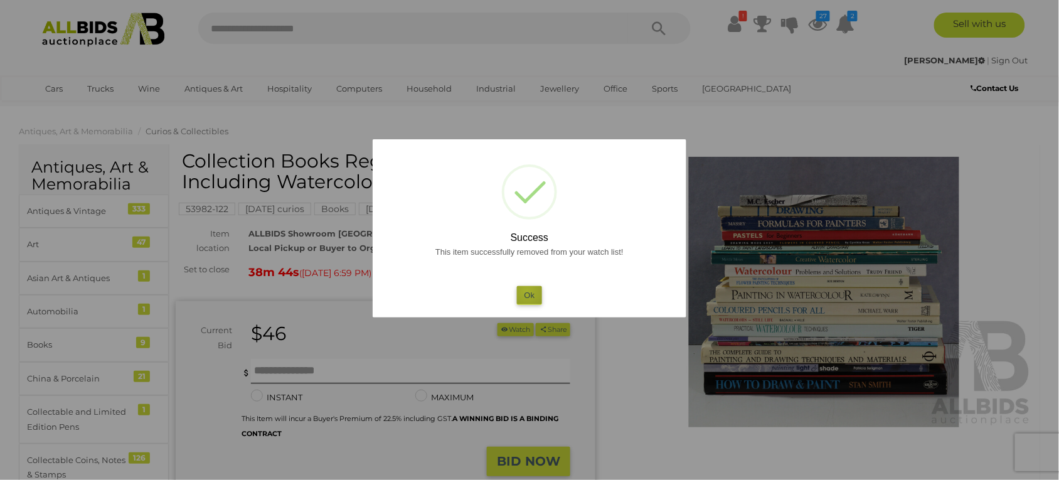
drag, startPoint x: 527, startPoint y: 290, endPoint x: 574, endPoint y: 157, distance: 141.7
click at [527, 290] on button "Ok" at bounding box center [530, 295] width 26 height 18
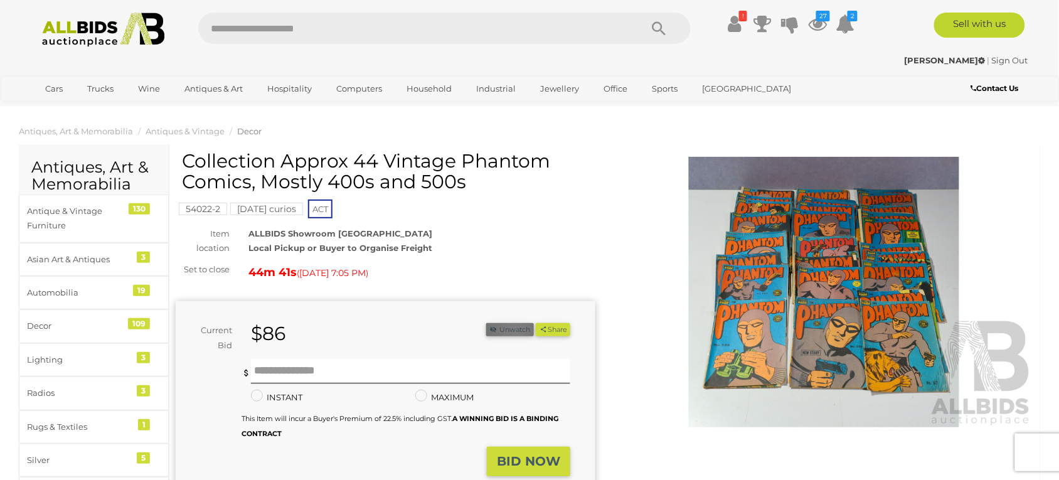
click at [512, 331] on button "Unwatch" at bounding box center [510, 329] width 48 height 13
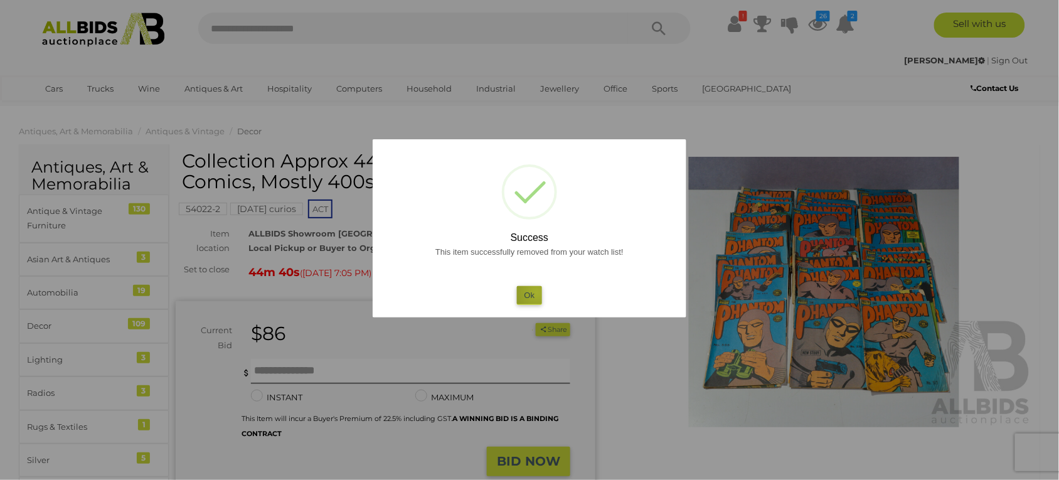
drag, startPoint x: 537, startPoint y: 292, endPoint x: 593, endPoint y: 203, distance: 105.5
click at [537, 290] on button "Ok" at bounding box center [530, 295] width 26 height 18
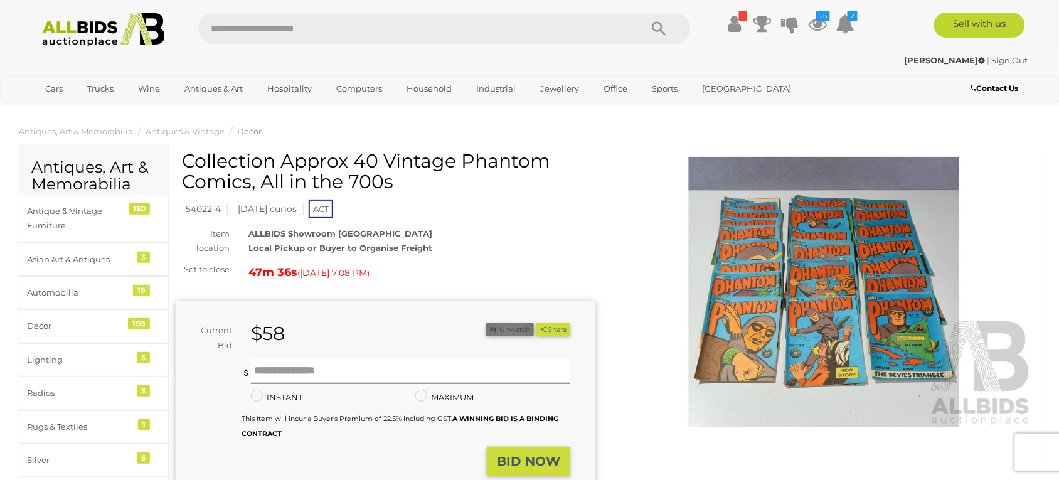
click at [508, 333] on button "Unwatch" at bounding box center [510, 329] width 48 height 13
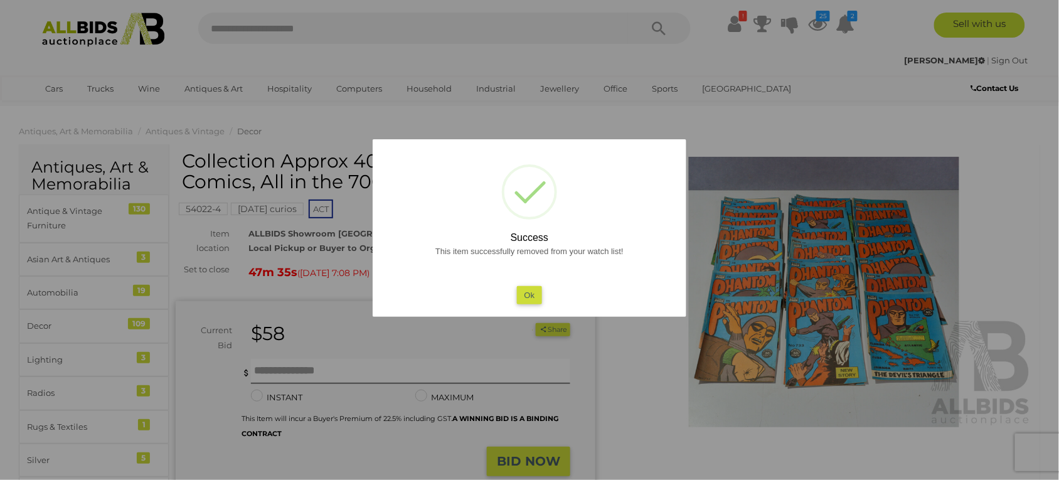
click at [530, 292] on button "Ok" at bounding box center [530, 295] width 26 height 18
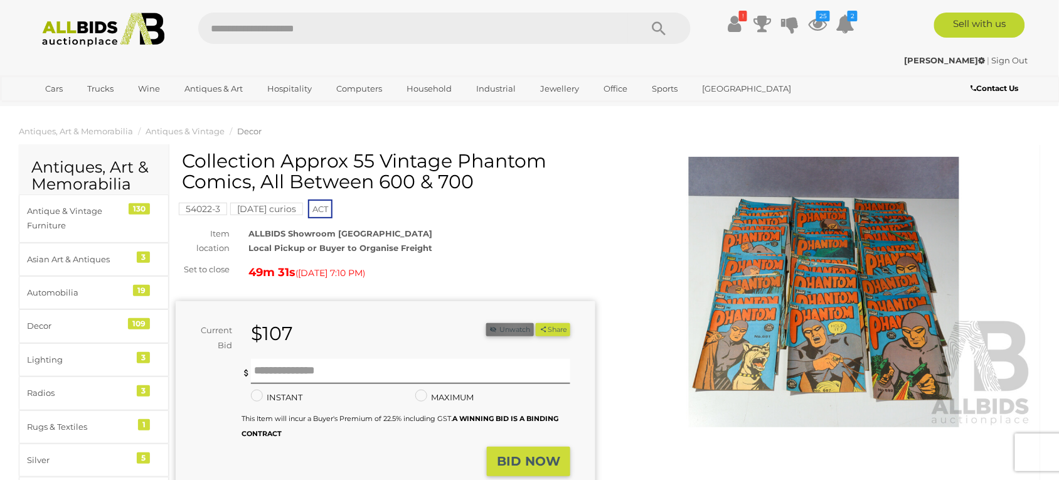
click at [513, 326] on button "Unwatch" at bounding box center [510, 329] width 48 height 13
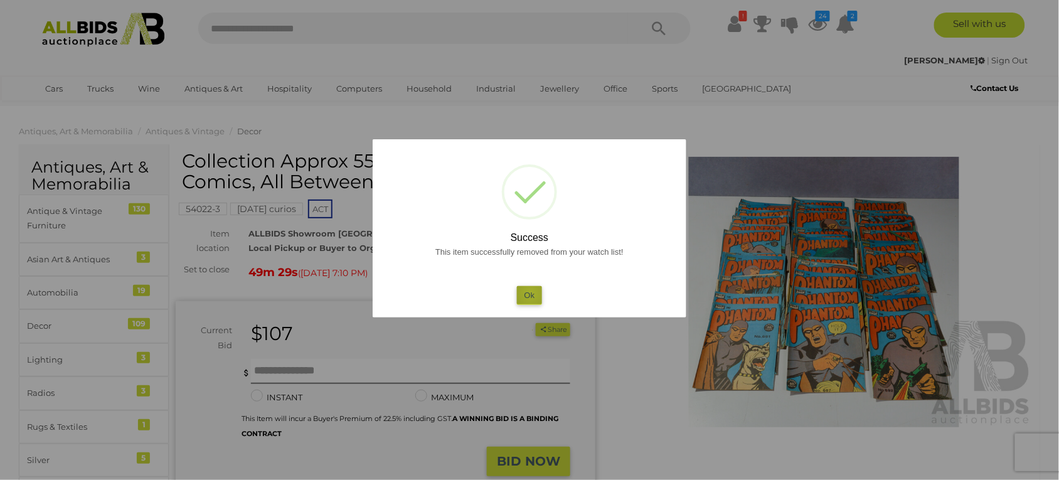
drag, startPoint x: 531, startPoint y: 293, endPoint x: 601, endPoint y: 205, distance: 113.0
click at [530, 293] on button "Ok" at bounding box center [530, 295] width 26 height 18
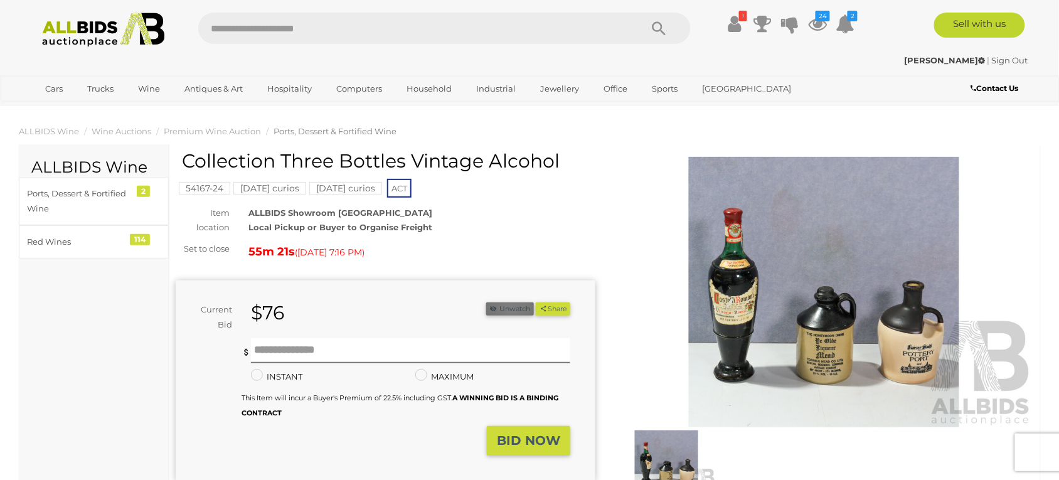
drag, startPoint x: 510, startPoint y: 309, endPoint x: 524, endPoint y: 298, distance: 17.9
click at [509, 308] on button "Unwatch" at bounding box center [510, 308] width 48 height 13
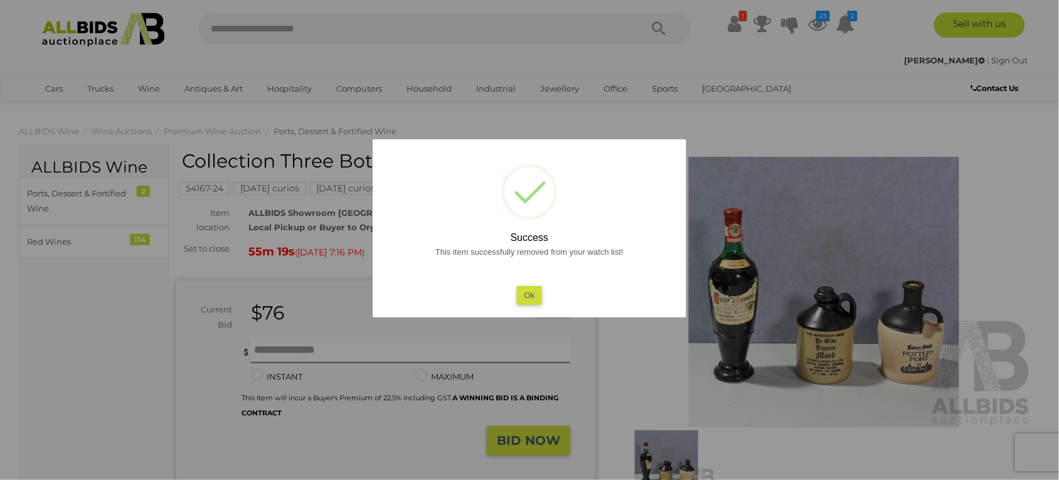
drag, startPoint x: 524, startPoint y: 289, endPoint x: 567, endPoint y: 246, distance: 60.3
click at [525, 290] on button "Ok" at bounding box center [530, 295] width 26 height 18
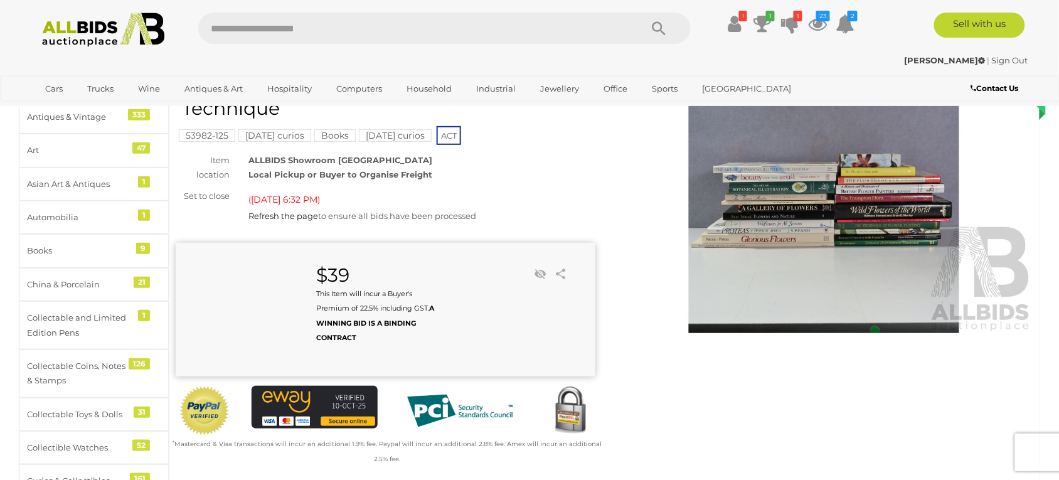
scroll to position [94, 0]
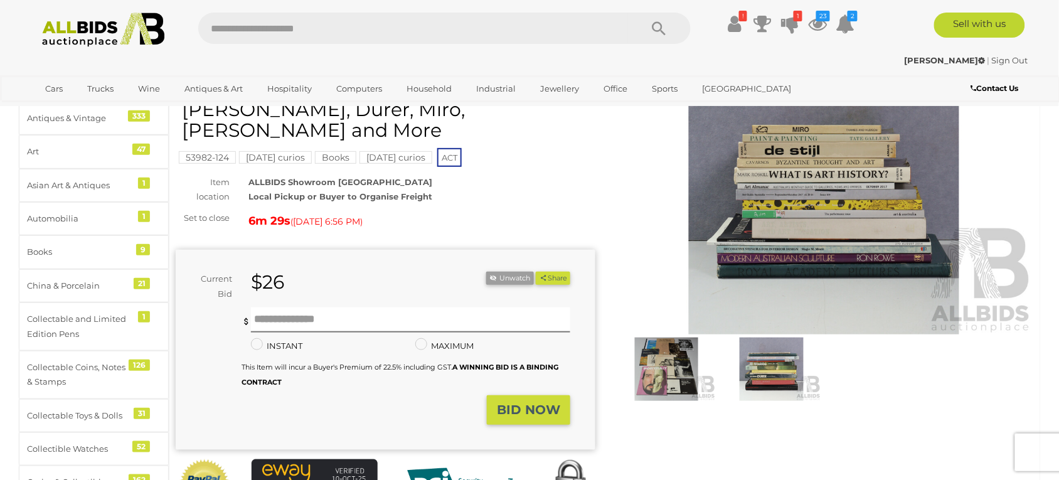
scroll to position [94, 0]
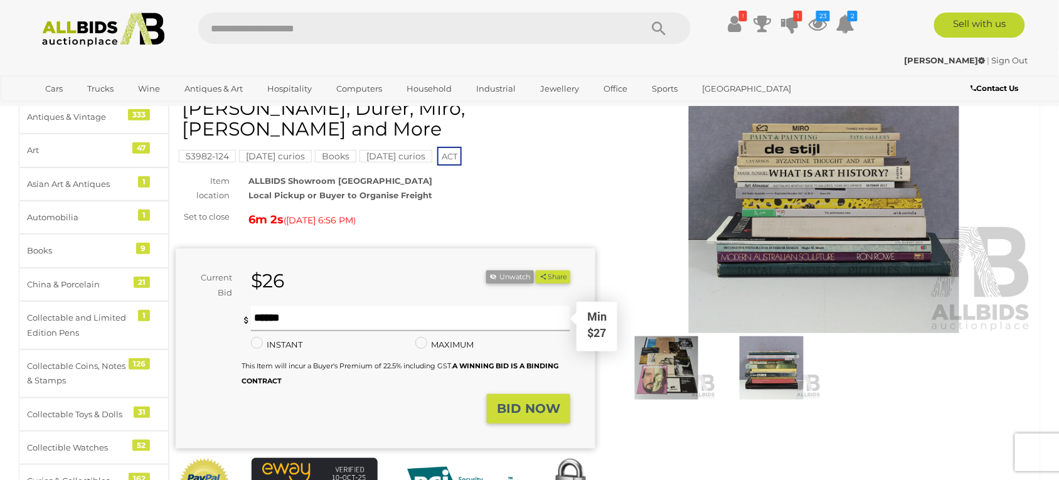
click at [284, 318] on input "text" at bounding box center [410, 318] width 319 height 25
type input "**"
click at [530, 403] on strong "BID NOW" at bounding box center [528, 408] width 63 height 15
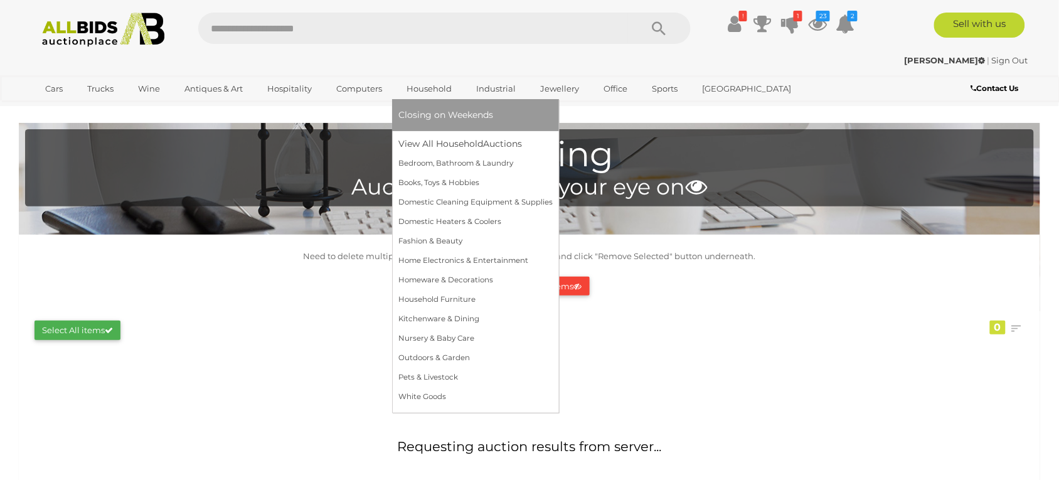
scroll to position [188, 0]
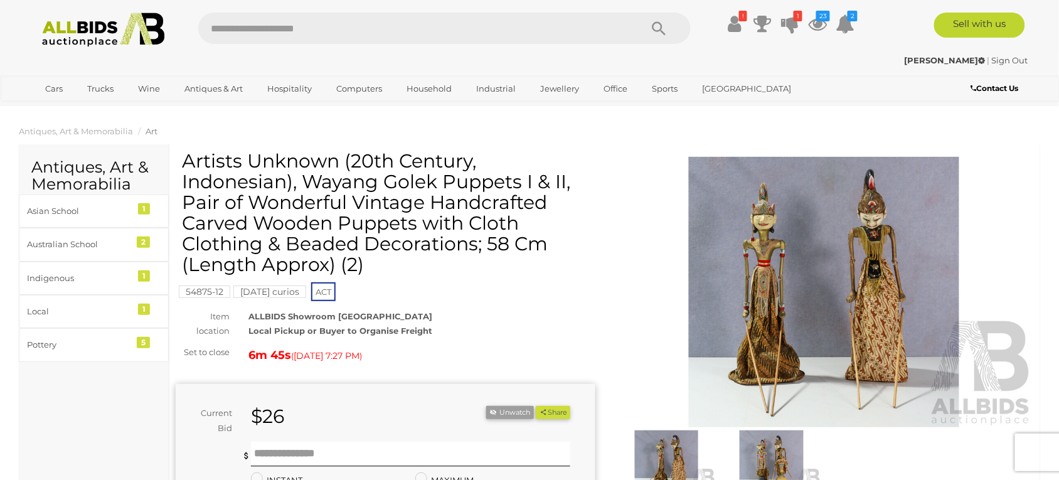
click at [521, 283] on div "Artists Unknown (20th Century, Indonesian), Wayang Golek Puppets I & II, Pair o…" at bounding box center [387, 218] width 410 height 134
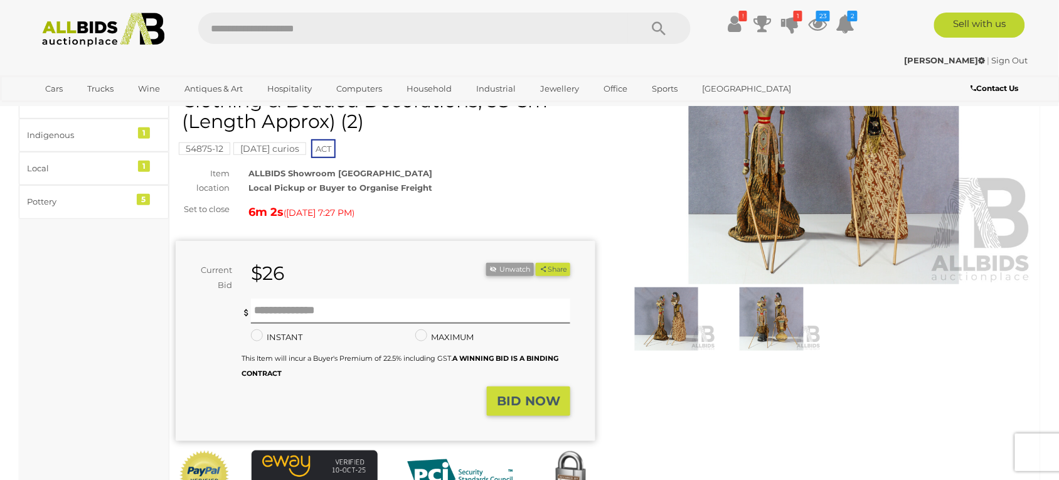
scroll to position [188, 0]
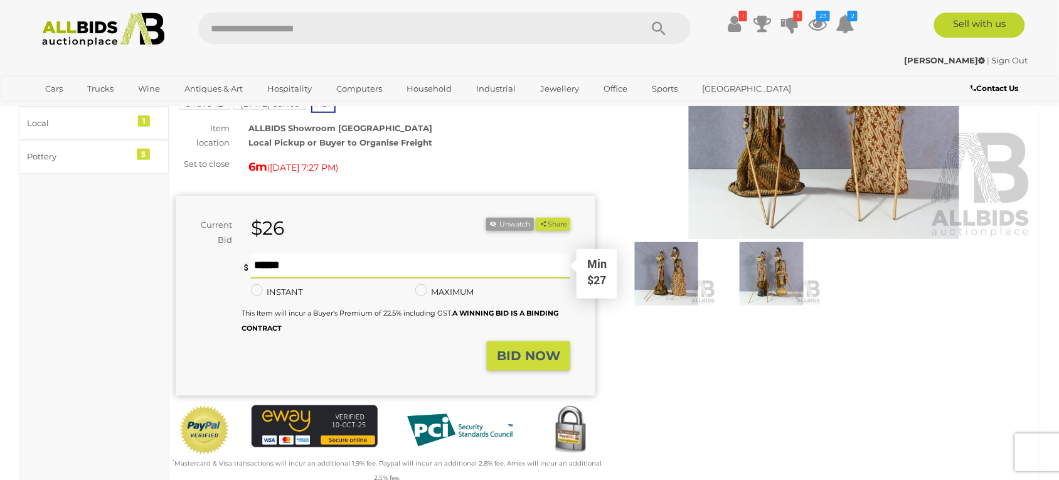
click at [276, 267] on input "text" at bounding box center [410, 265] width 319 height 25
type input "**"
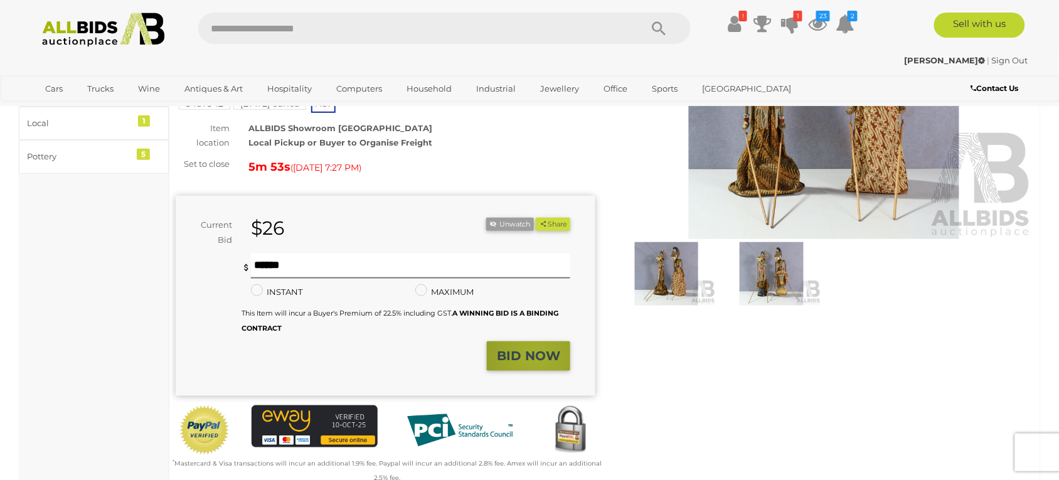
click at [536, 356] on strong "BID NOW" at bounding box center [528, 355] width 63 height 15
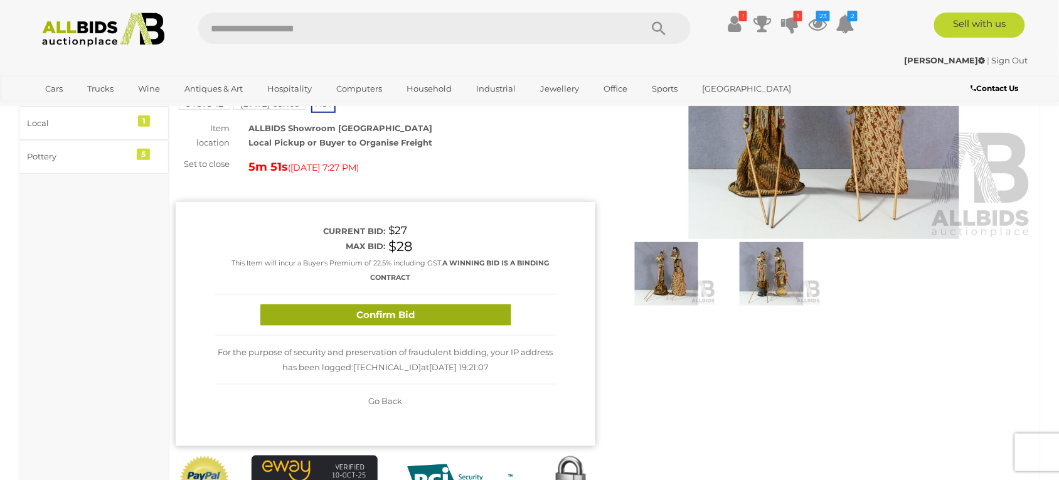
click at [427, 317] on button "Confirm Bid" at bounding box center [385, 315] width 251 height 22
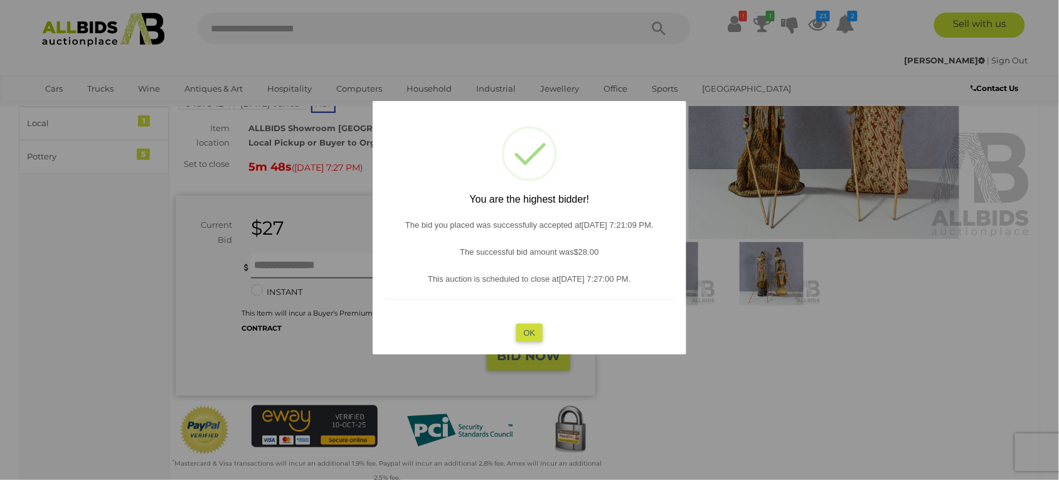
click at [533, 331] on button "OK" at bounding box center [529, 332] width 27 height 18
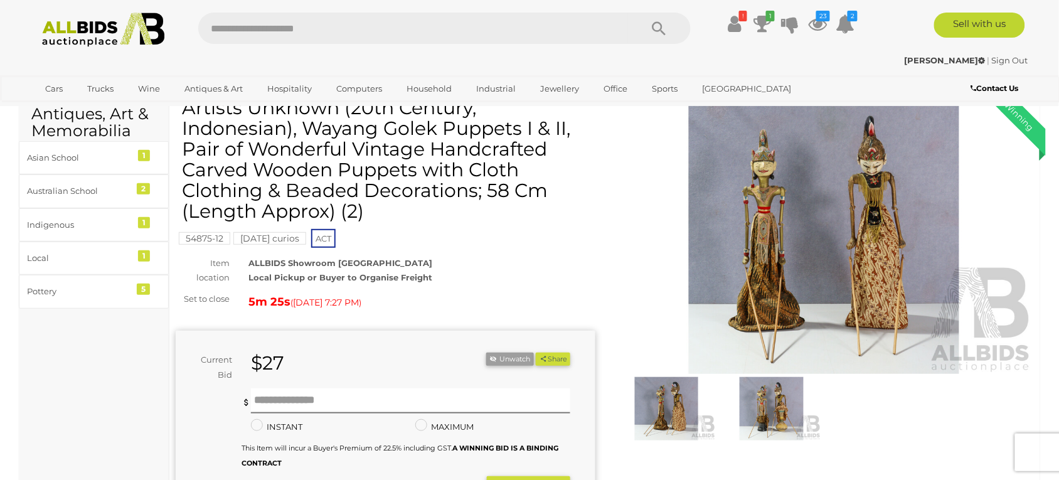
scroll to position [94, 0]
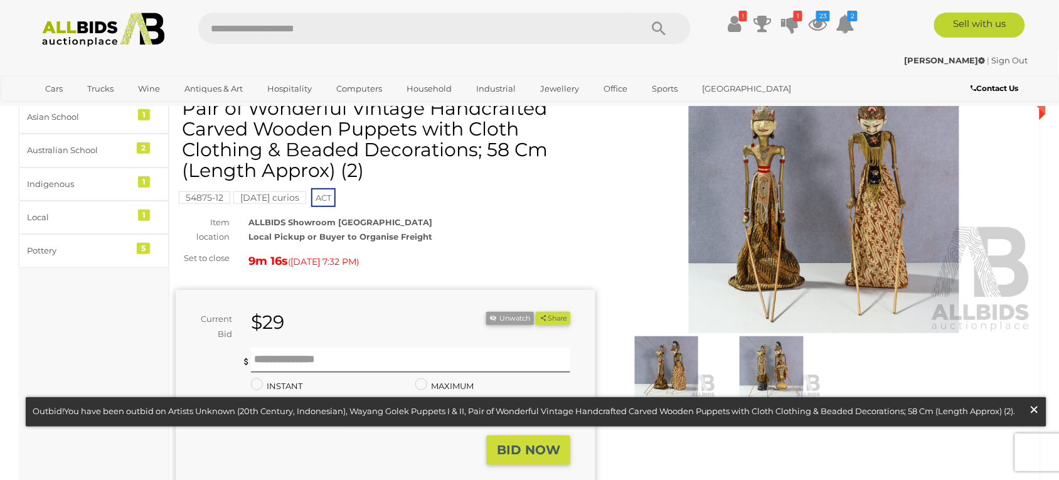
click at [1036, 411] on span "×" at bounding box center [1034, 409] width 11 height 24
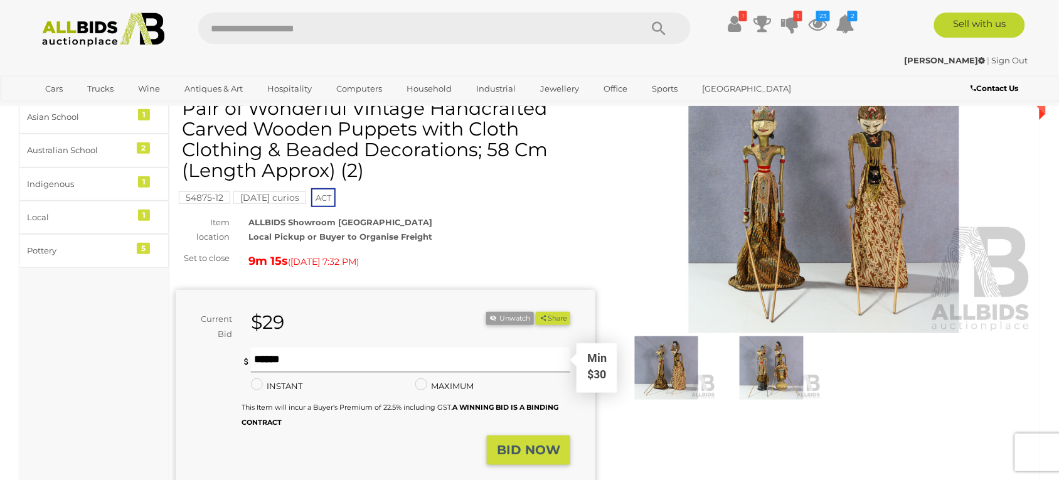
click at [323, 364] on input "text" at bounding box center [410, 360] width 319 height 25
type input "**"
click at [529, 447] on strong "BID NOW" at bounding box center [528, 449] width 63 height 15
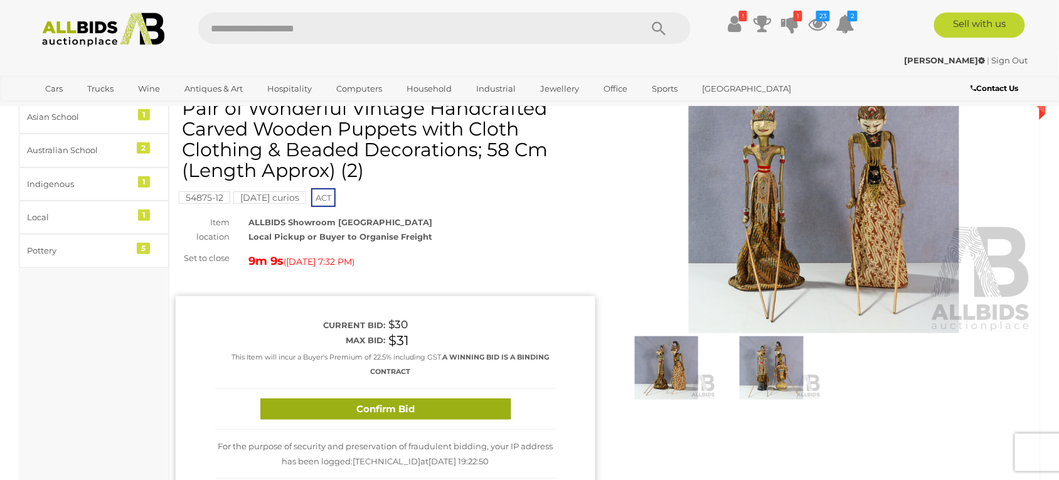
click at [441, 403] on button "Confirm Bid" at bounding box center [385, 409] width 251 height 22
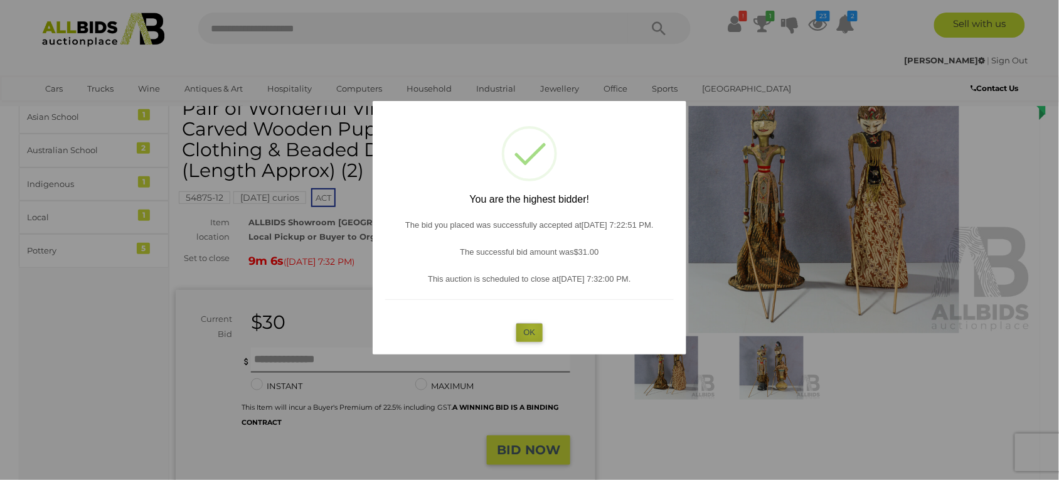
click at [532, 330] on button "OK" at bounding box center [529, 332] width 27 height 18
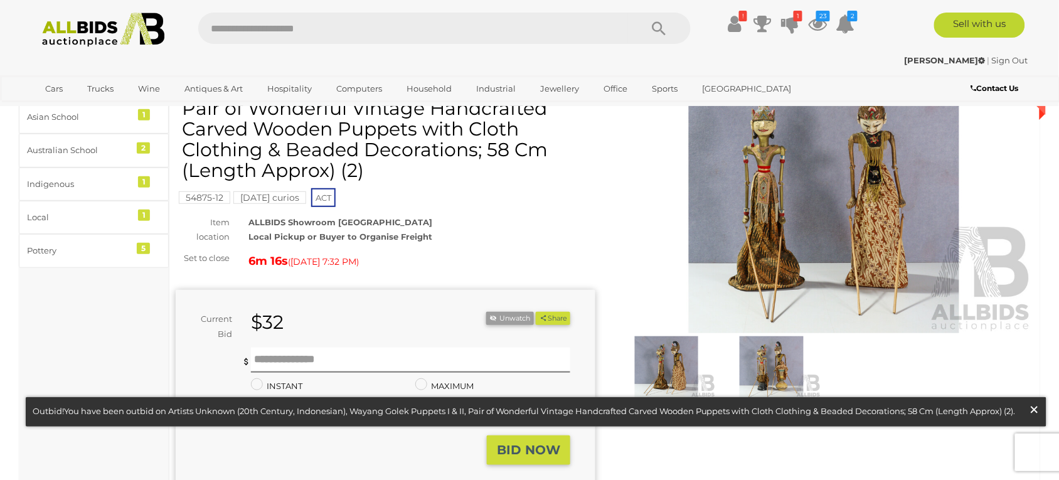
drag, startPoint x: 1035, startPoint y: 407, endPoint x: 1029, endPoint y: 403, distance: 7.0
click at [1030, 405] on span "×" at bounding box center [1034, 409] width 11 height 24
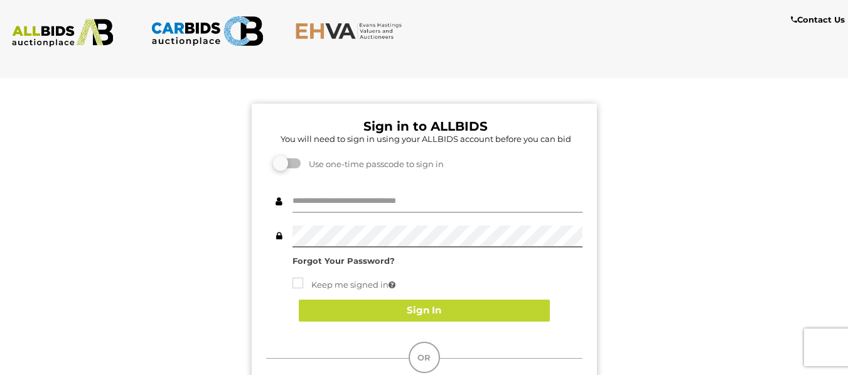
click at [322, 205] on input "text" at bounding box center [437, 202] width 290 height 22
type input "********"
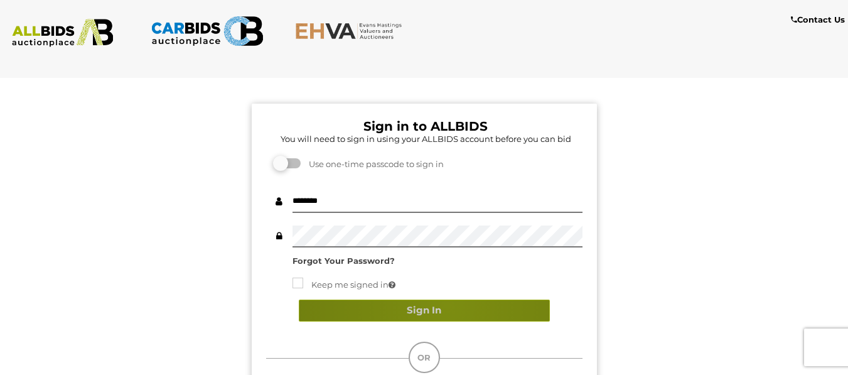
click at [447, 305] on button "Sign In" at bounding box center [424, 310] width 251 height 22
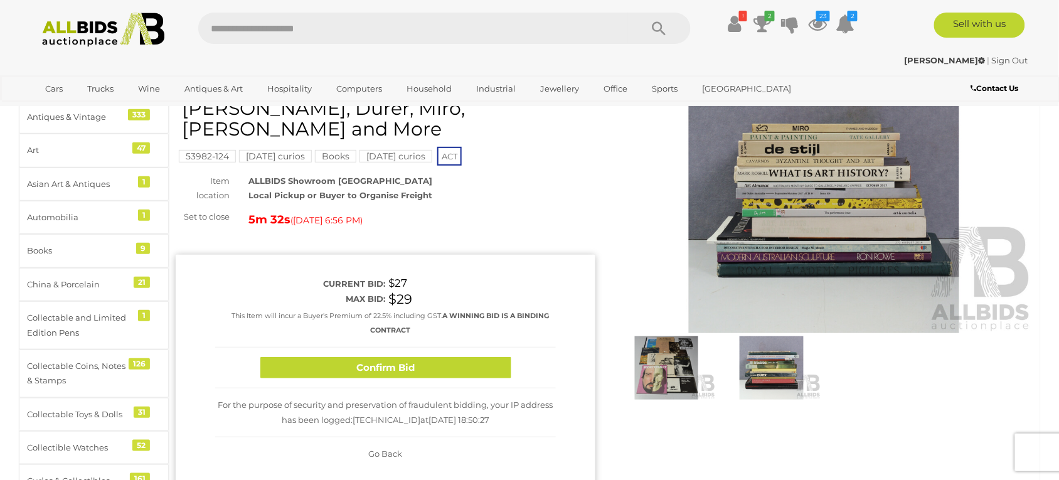
scroll to position [94, 0]
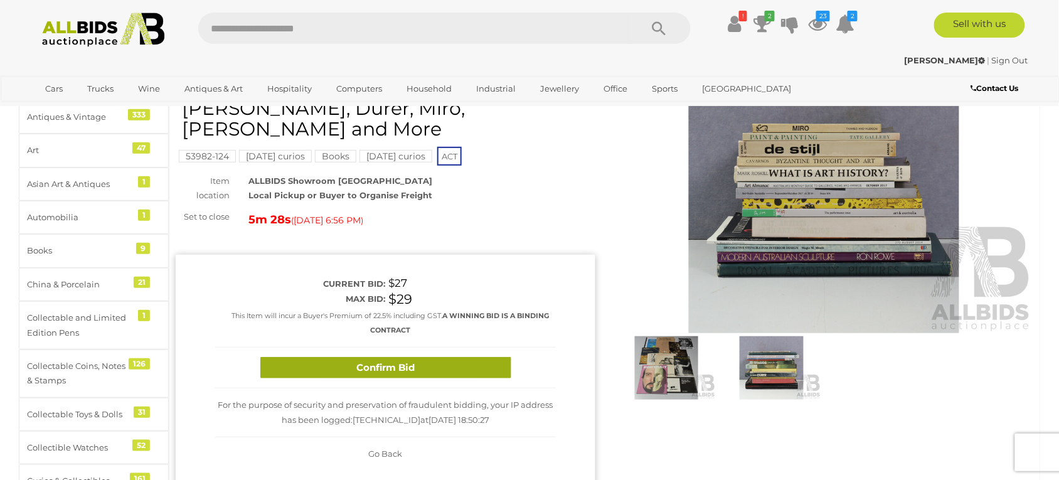
click at [396, 367] on button "Confirm Bid" at bounding box center [385, 368] width 251 height 22
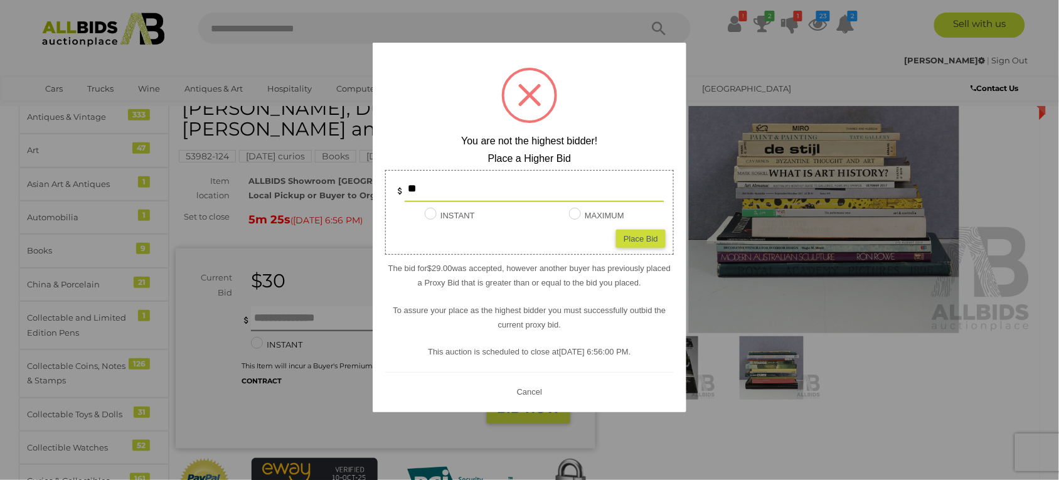
click at [528, 391] on button "Cancel" at bounding box center [529, 391] width 33 height 16
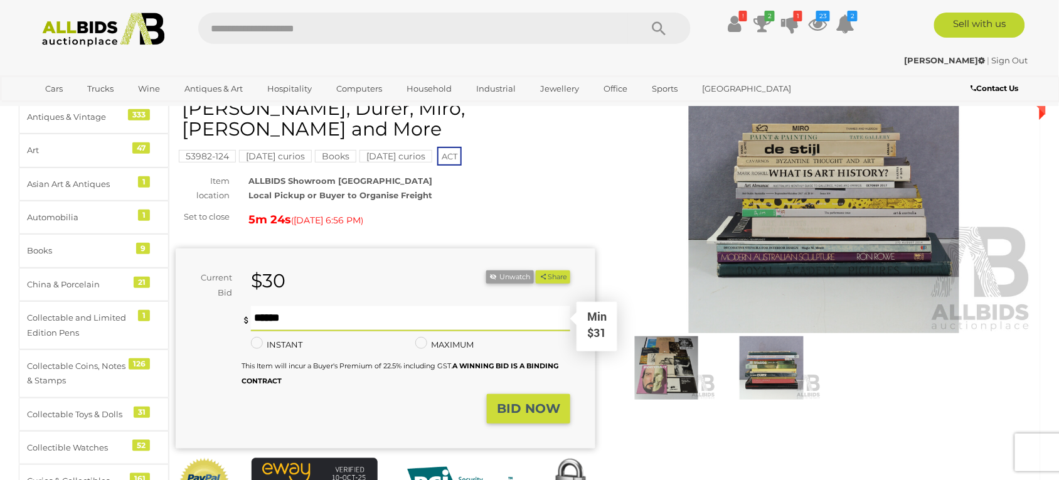
click at [297, 320] on input "text" at bounding box center [410, 318] width 319 height 25
type input "**"
click at [529, 415] on strong "BID NOW" at bounding box center [528, 408] width 63 height 15
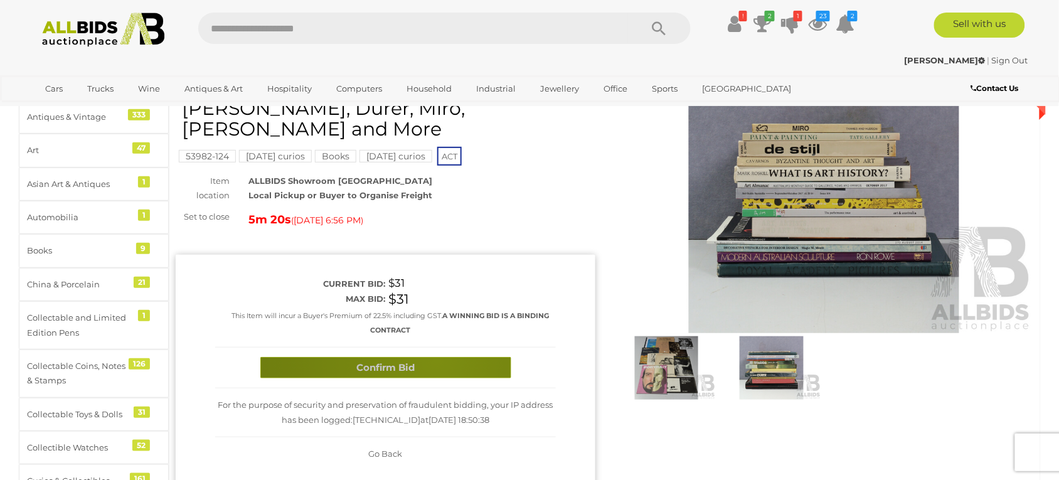
click at [436, 361] on button "Confirm Bid" at bounding box center [385, 368] width 251 height 22
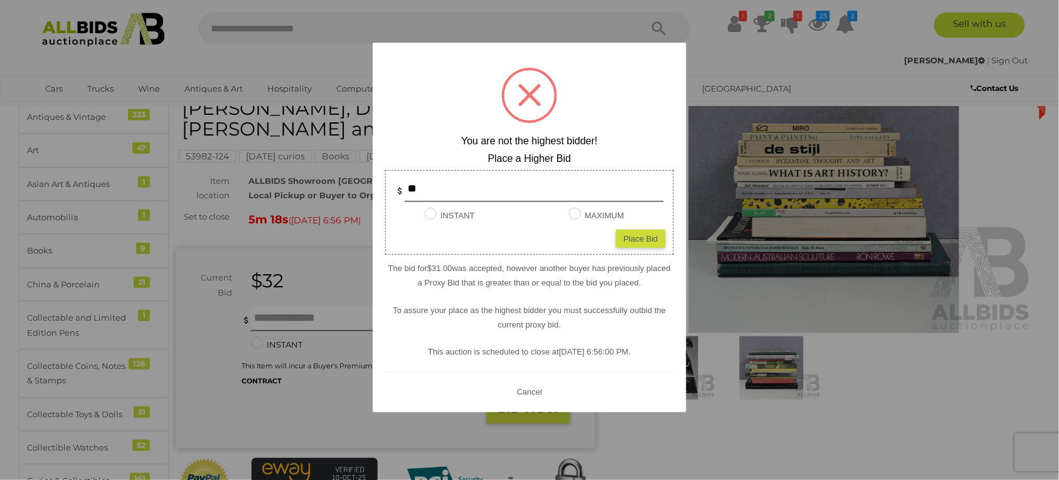
click at [522, 390] on button "Cancel" at bounding box center [529, 391] width 33 height 16
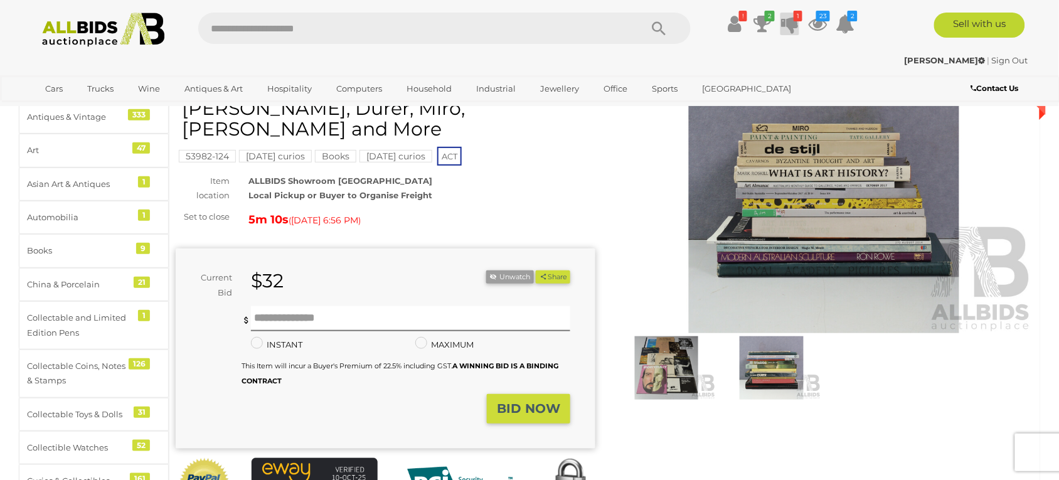
click at [789, 19] on icon at bounding box center [790, 24] width 18 height 23
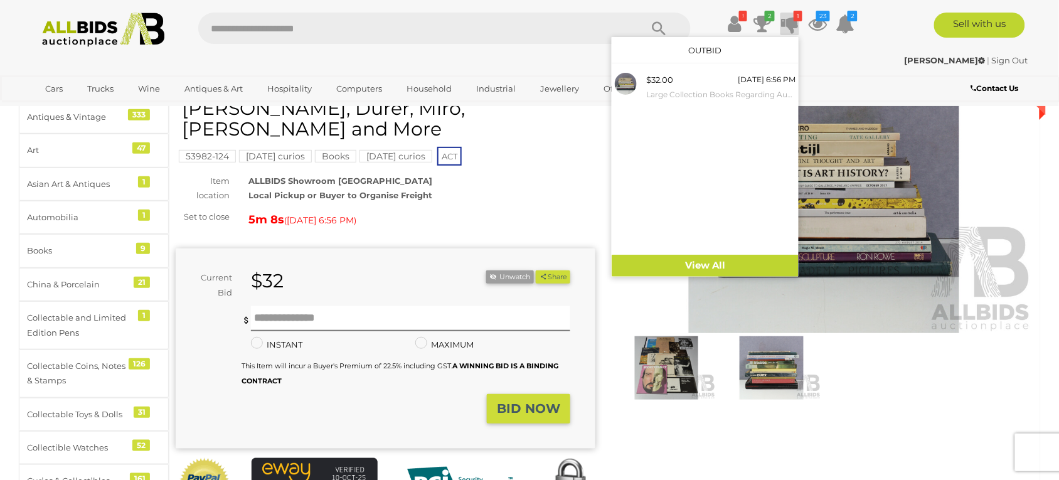
click at [860, 63] on div "Pontormo | Sign Out" at bounding box center [530, 60] width 998 height 14
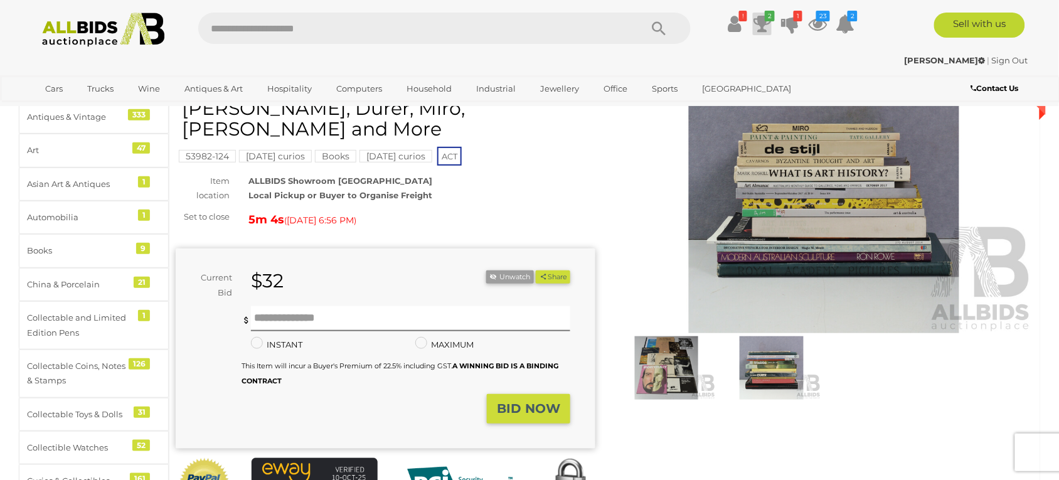
click at [767, 18] on icon "2" at bounding box center [770, 16] width 10 height 11
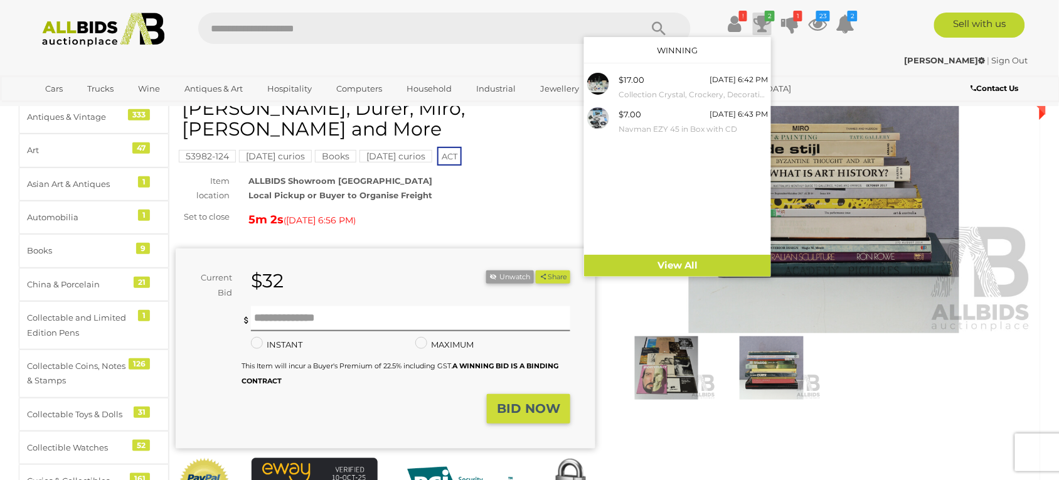
click at [829, 58] on div "Pontormo | Sign Out" at bounding box center [530, 60] width 998 height 14
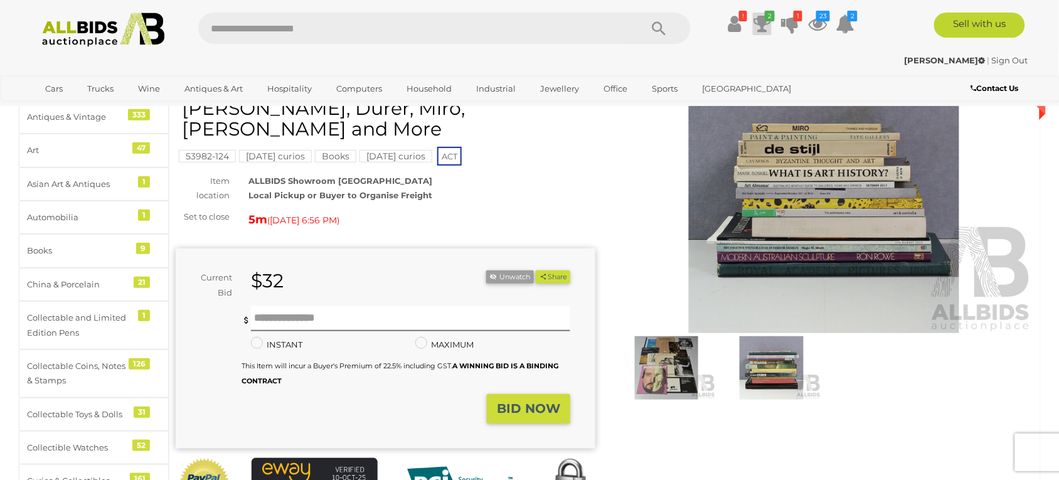
click at [767, 17] on icon "2" at bounding box center [770, 16] width 10 height 11
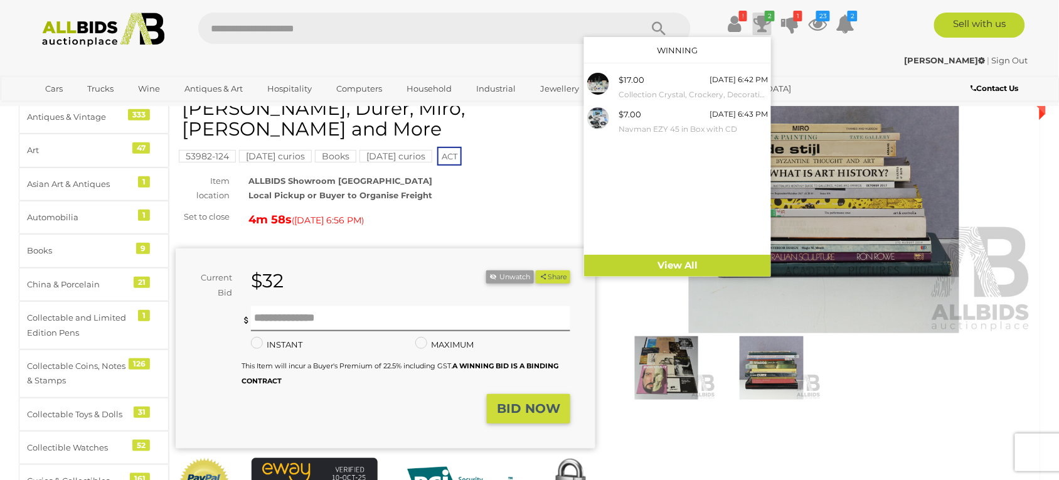
click at [833, 68] on div "Pontormo | Sign Out Pontormo | Sign Out" at bounding box center [530, 62] width 1004 height 25
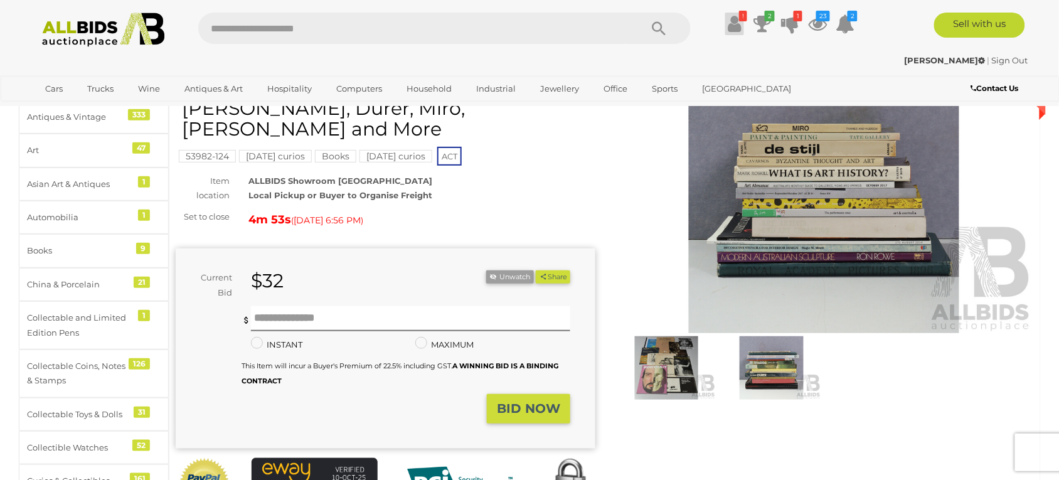
click at [731, 23] on icon at bounding box center [734, 24] width 13 height 23
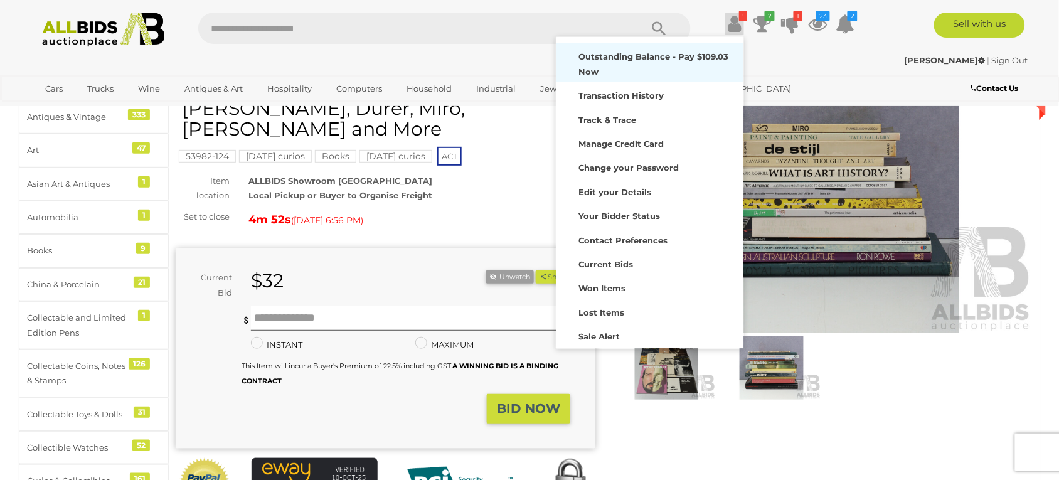
click at [647, 56] on strong "Outstanding Balance - Pay $109.03 Now" at bounding box center [653, 63] width 150 height 24
